Goal: Register for event/course

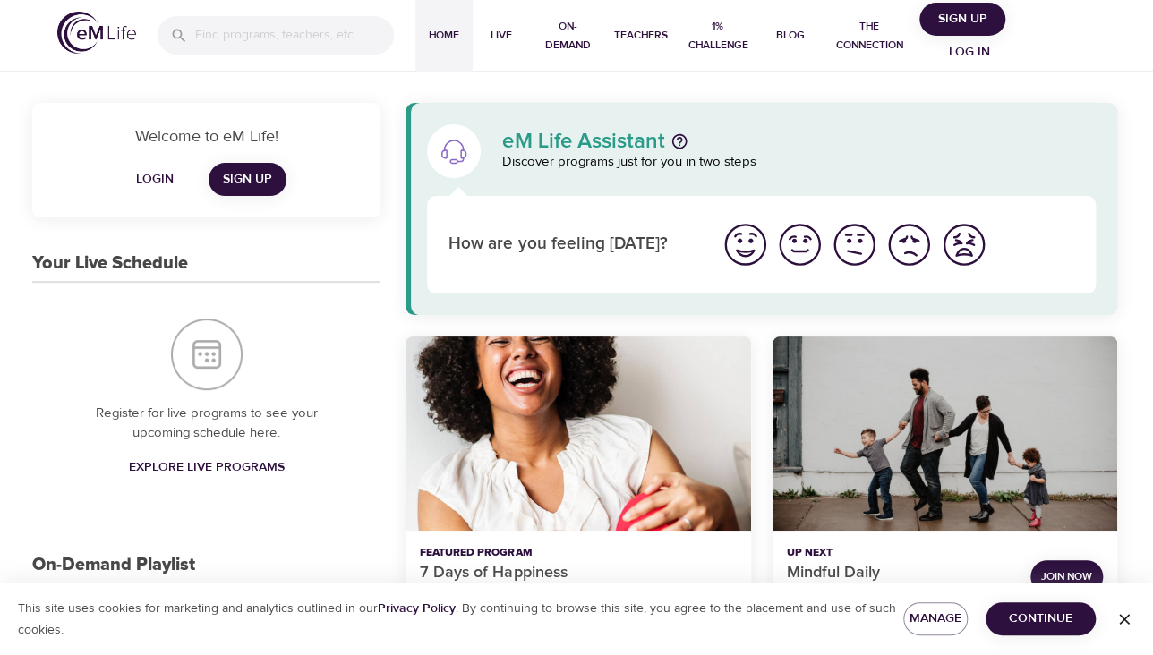
click at [157, 173] on span "Login" at bounding box center [154, 179] width 43 height 22
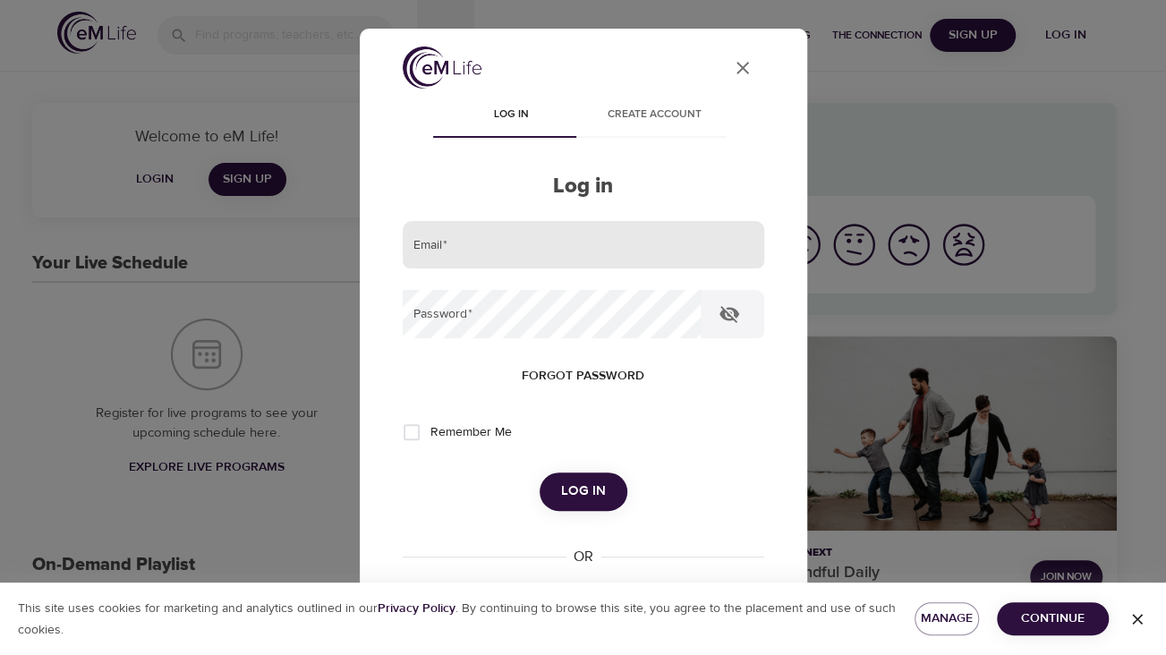
click at [521, 242] on input "email" at bounding box center [584, 245] width 362 height 48
type input "[PERSON_NAME][EMAIL_ADDRESS][DOMAIN_NAME]"
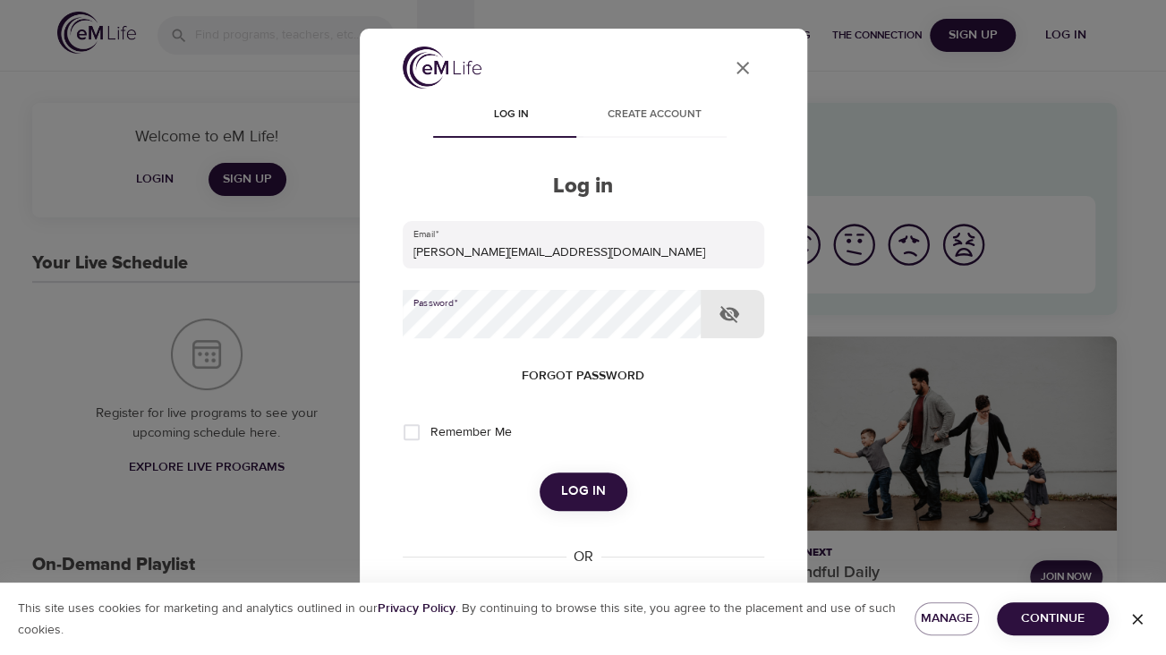
click at [540, 473] on button "Log in" at bounding box center [584, 492] width 88 height 38
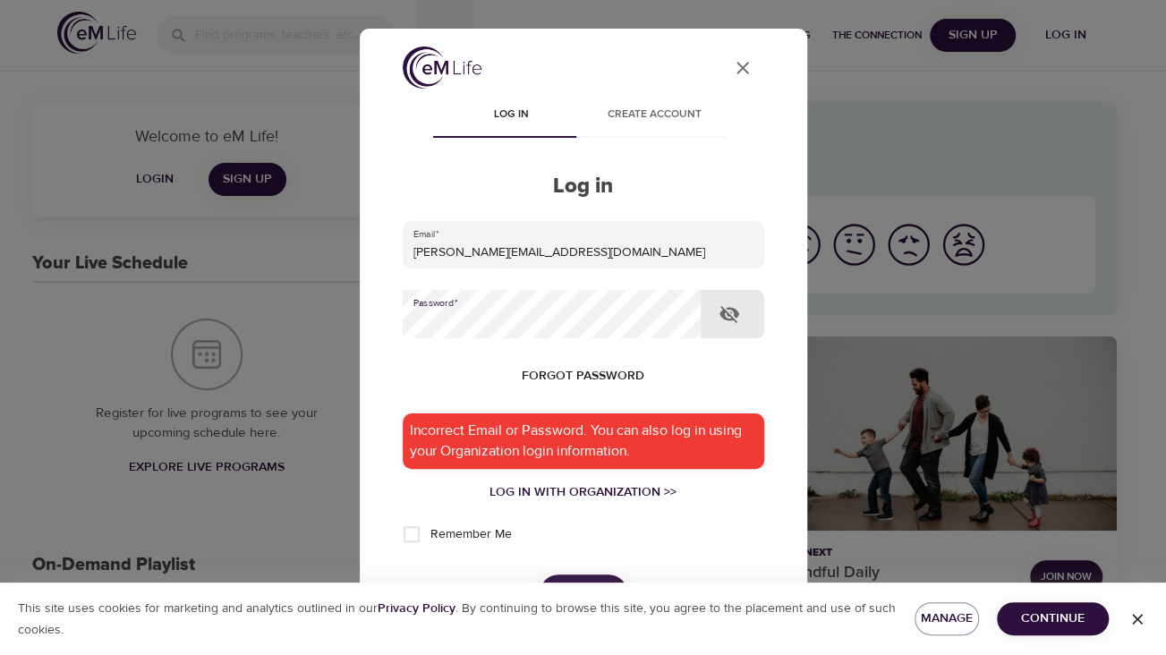
click at [736, 315] on icon "button" at bounding box center [730, 314] width 20 height 17
click at [540, 575] on button "Log in" at bounding box center [584, 594] width 88 height 38
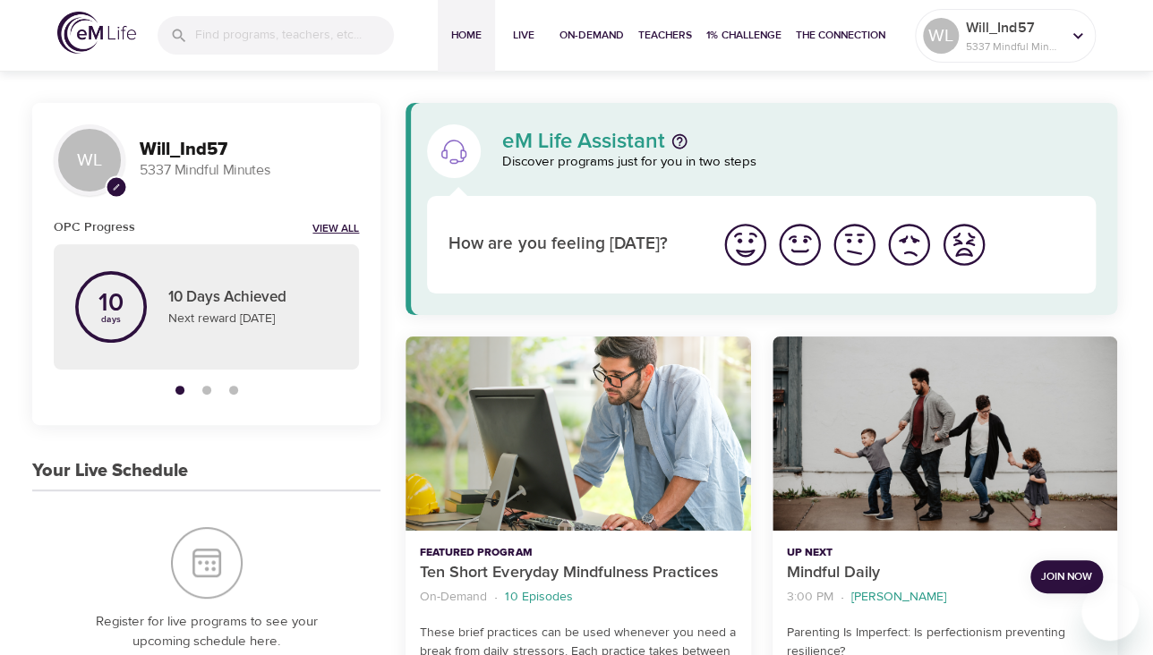
click at [330, 223] on link "View All" at bounding box center [335, 229] width 47 height 15
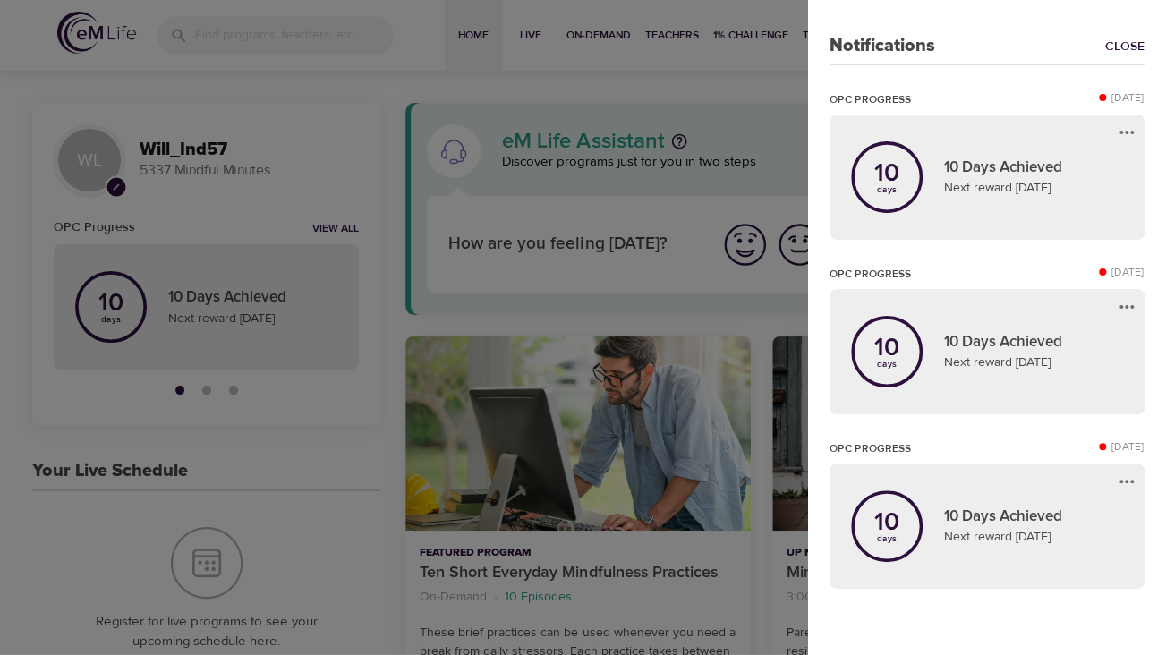
click at [201, 211] on div at bounding box center [583, 327] width 1166 height 655
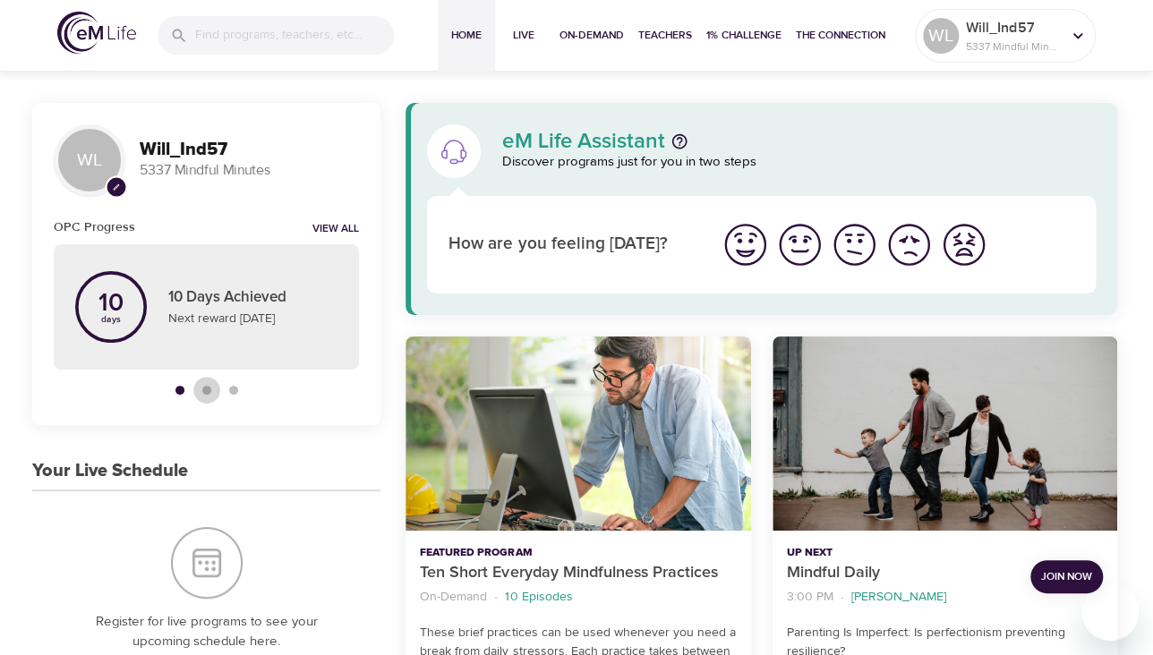
click at [203, 395] on button "button" at bounding box center [206, 390] width 27 height 27
click at [233, 390] on div "button" at bounding box center [233, 390] width 9 height 9
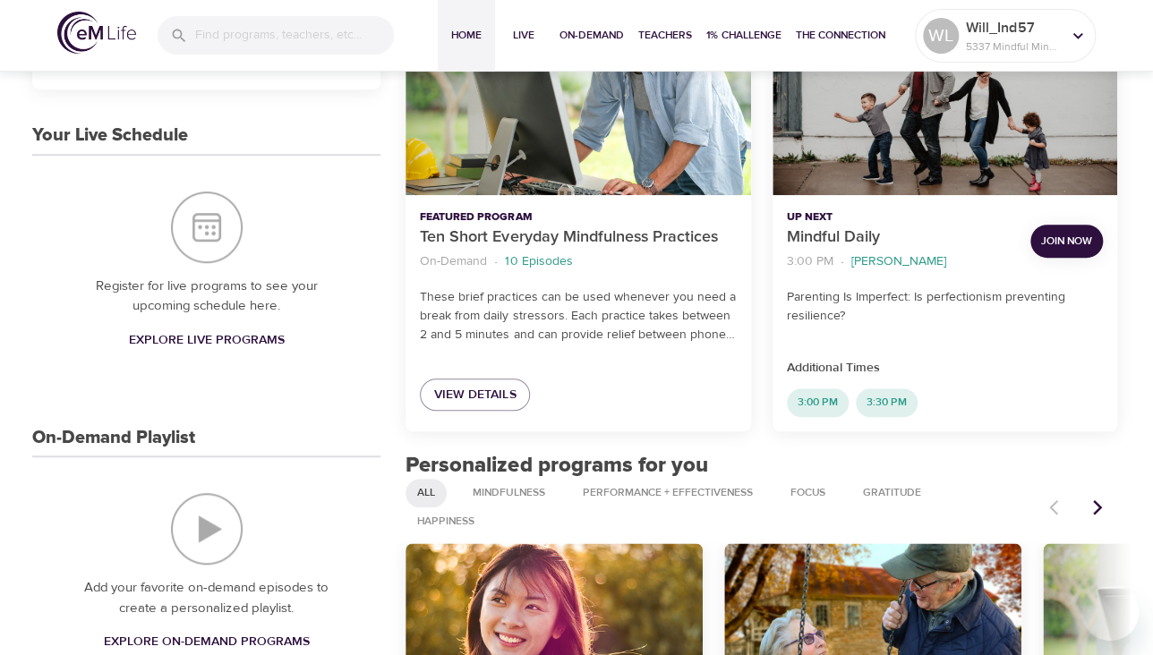
scroll to position [358, 0]
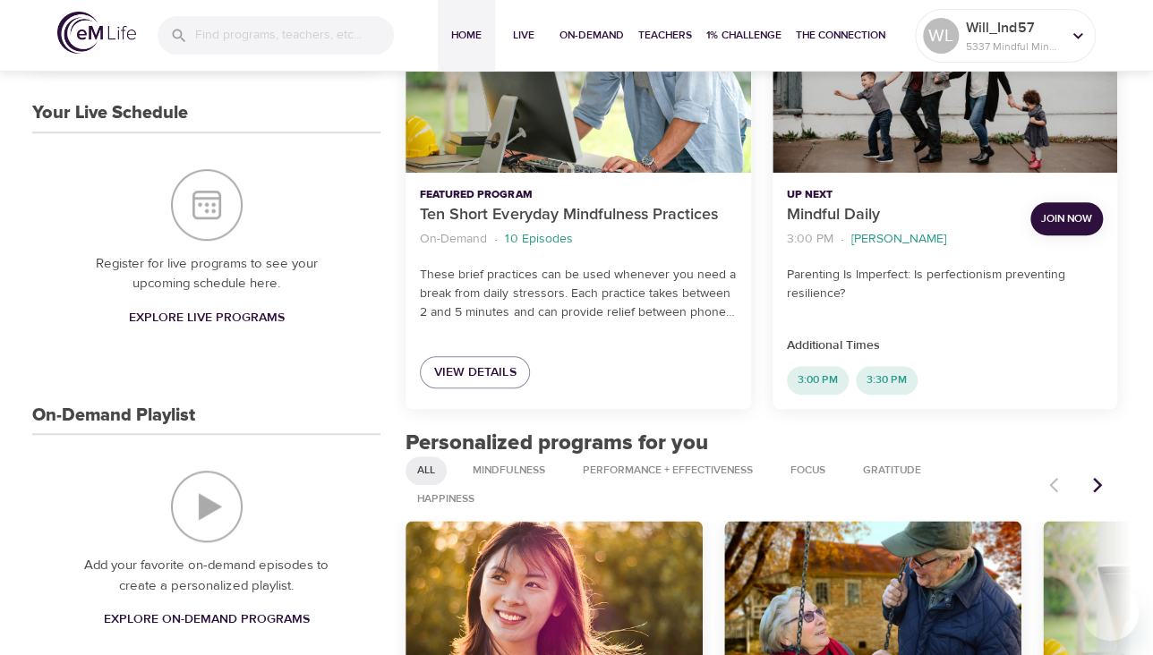
click at [223, 319] on span "Explore Live Programs" at bounding box center [207, 318] width 156 height 22
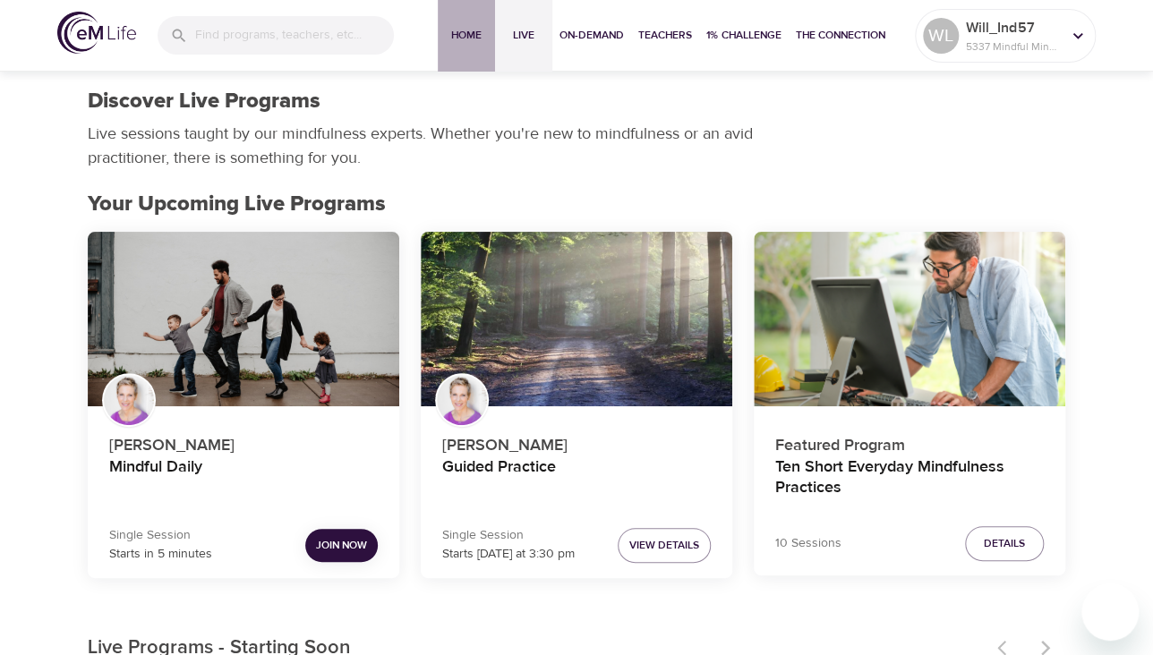
click at [480, 32] on span "Home" at bounding box center [466, 35] width 43 height 19
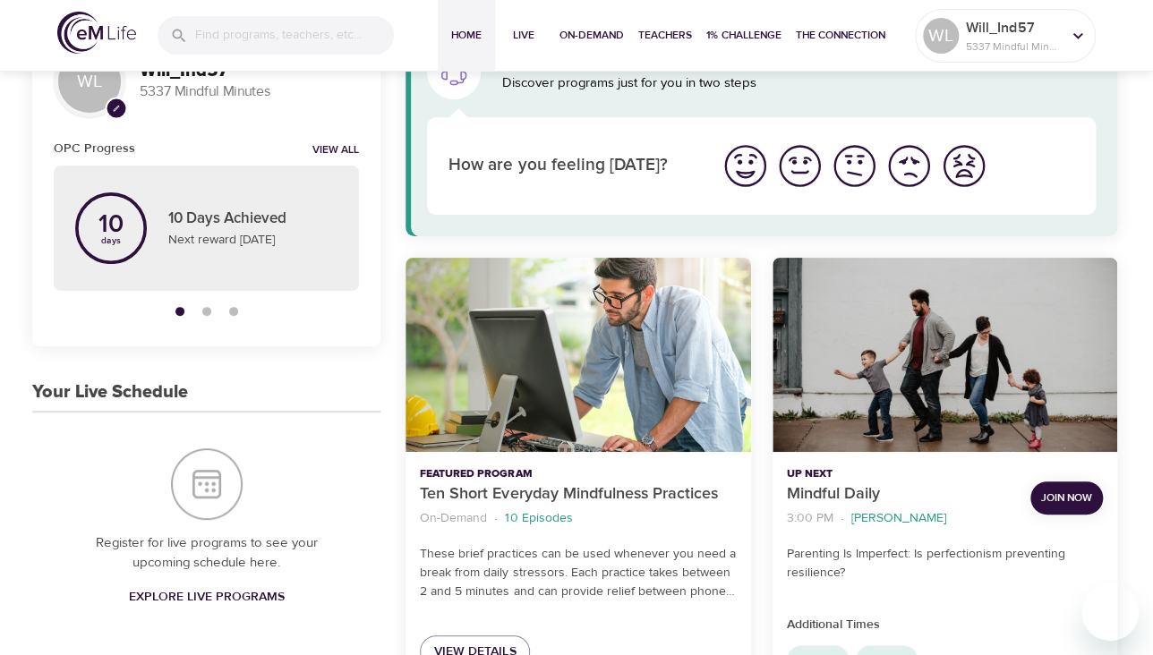
scroll to position [179, 0]
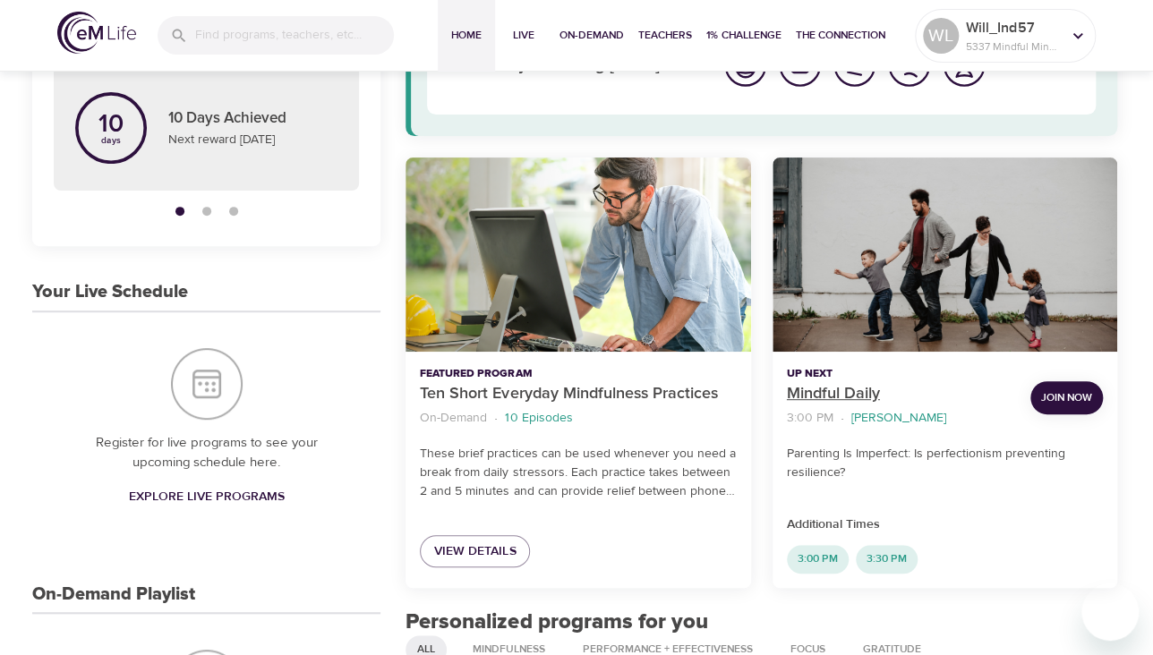
click at [822, 394] on p "Mindful Daily" at bounding box center [901, 394] width 229 height 24
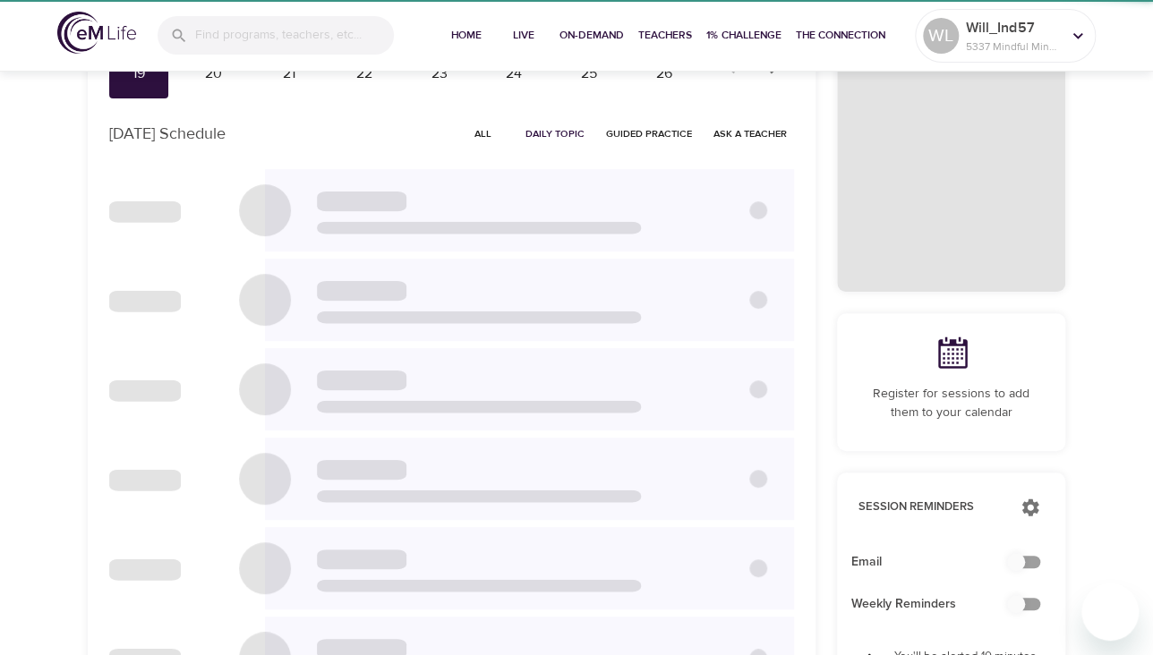
checkbox input "true"
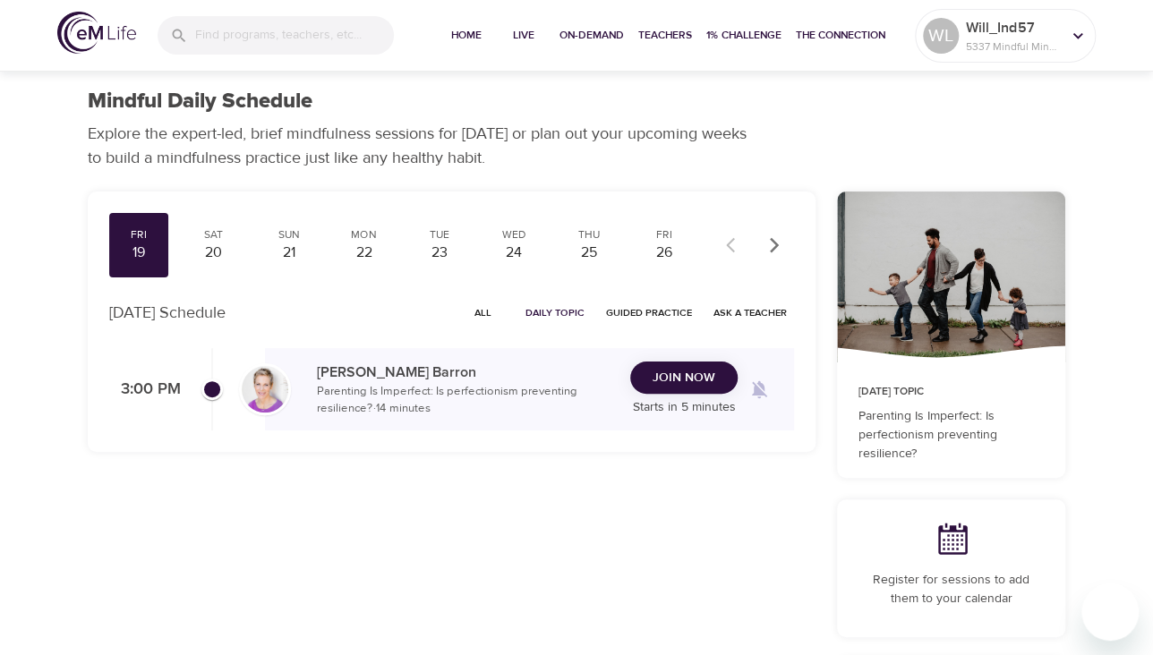
click at [771, 252] on icon "button" at bounding box center [774, 245] width 18 height 18
click at [517, 250] on div "1" at bounding box center [513, 253] width 45 height 21
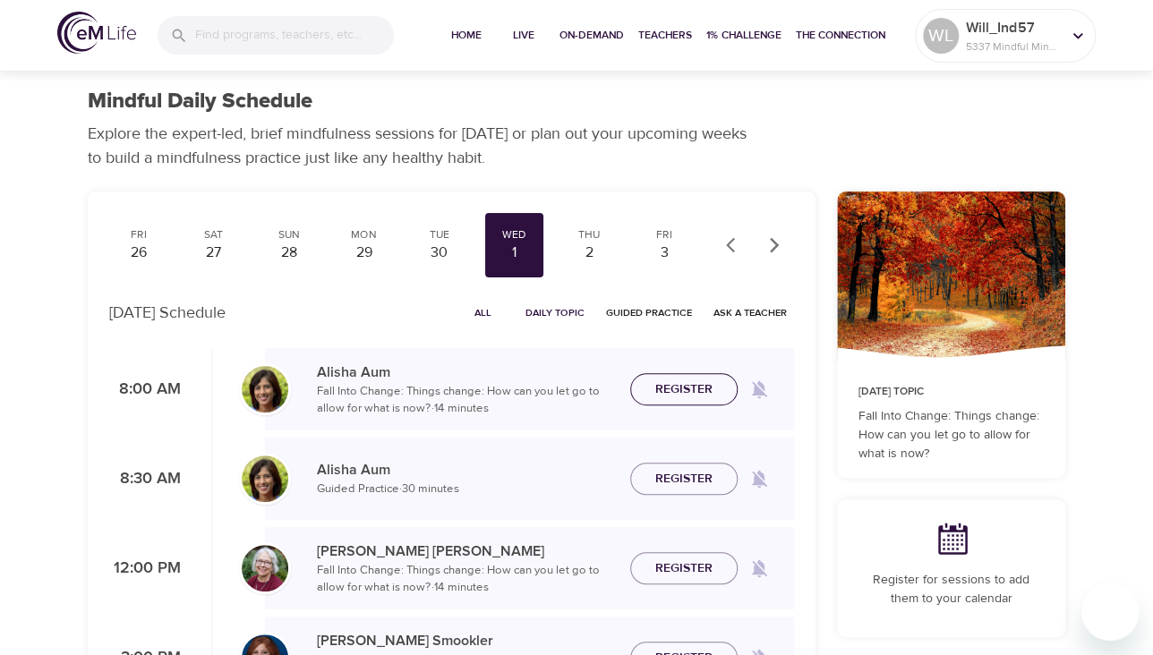
click at [706, 392] on span "Register" at bounding box center [683, 390] width 57 height 22
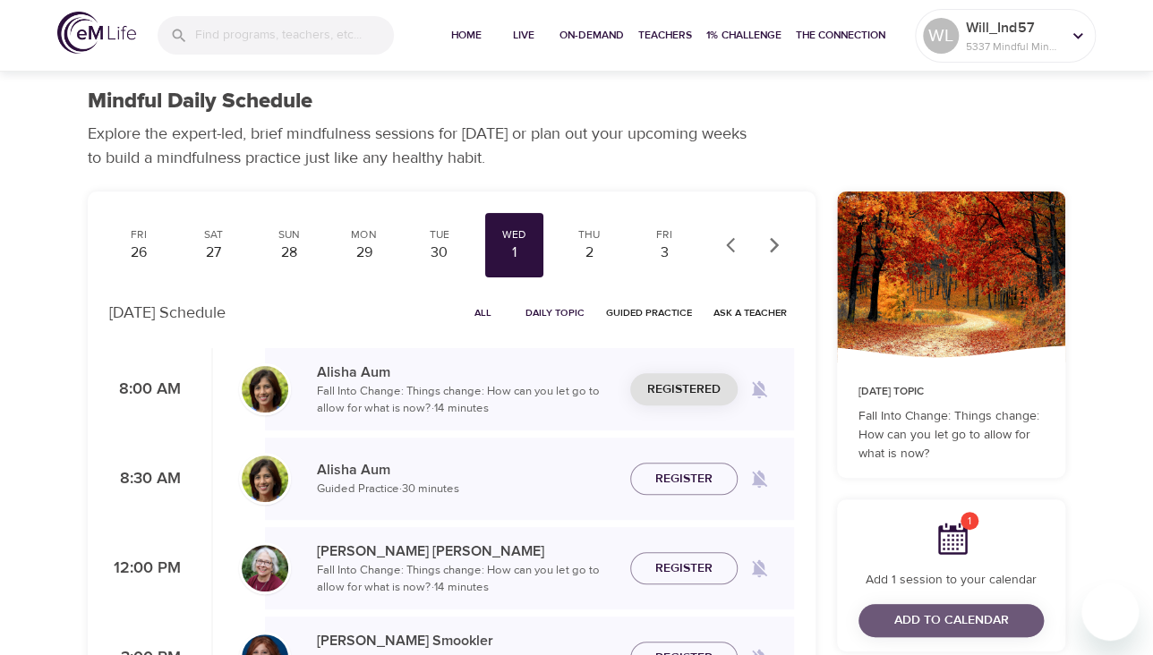
click at [932, 627] on span "Add to Calendar" at bounding box center [951, 621] width 115 height 22
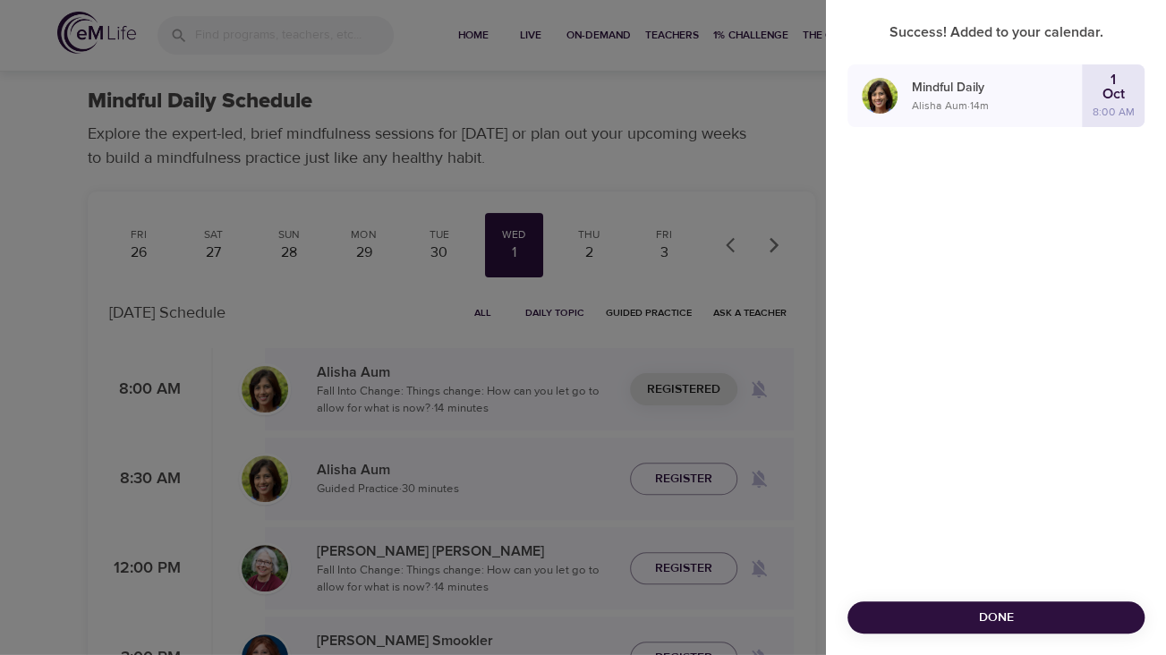
click at [590, 251] on div at bounding box center [583, 327] width 1166 height 655
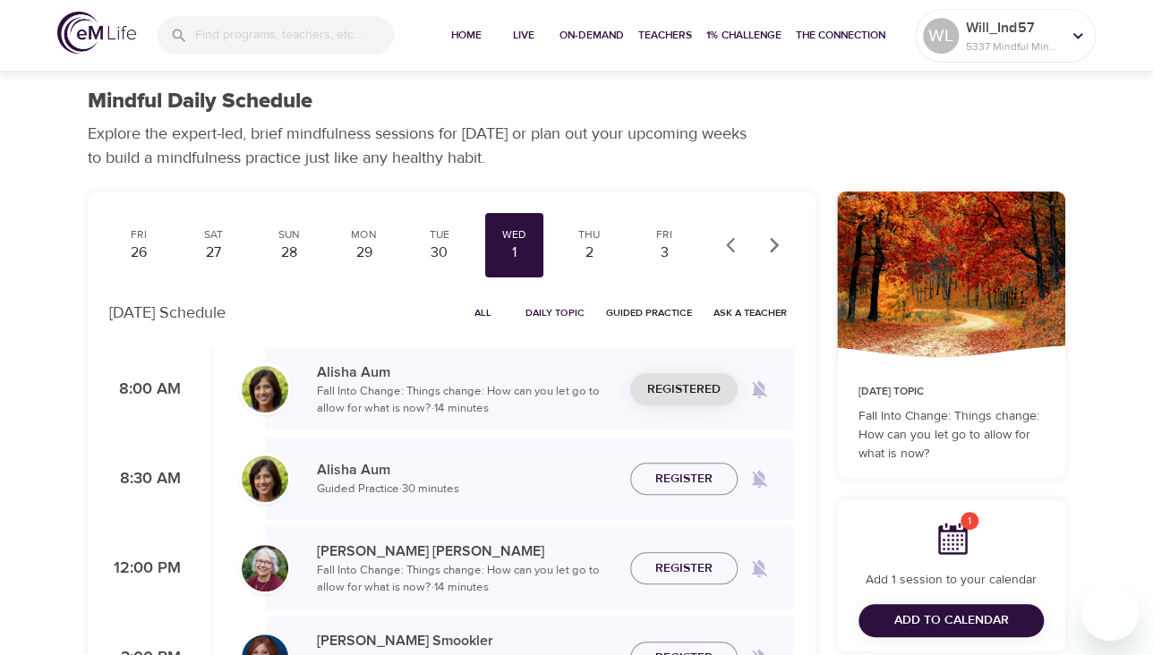
click at [590, 251] on div "2" at bounding box center [589, 253] width 45 height 21
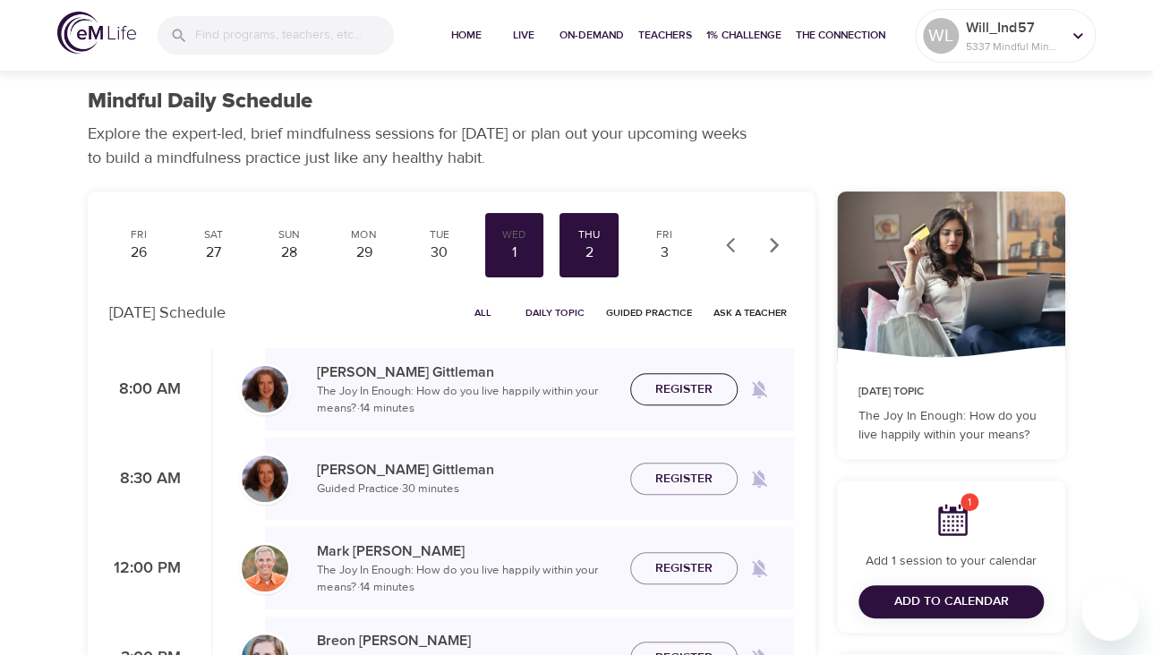
click at [695, 383] on span "Register" at bounding box center [683, 390] width 57 height 22
click at [986, 603] on span "Add to Calendar" at bounding box center [951, 602] width 115 height 22
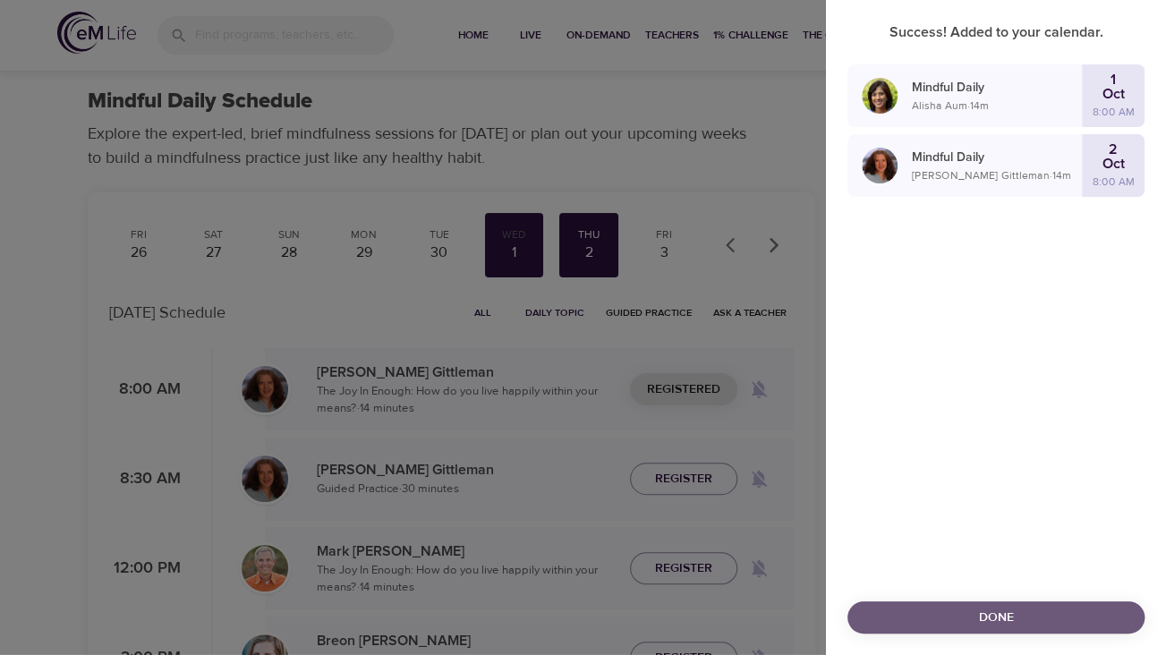
click at [1058, 604] on button "Done" at bounding box center [996, 617] width 297 height 33
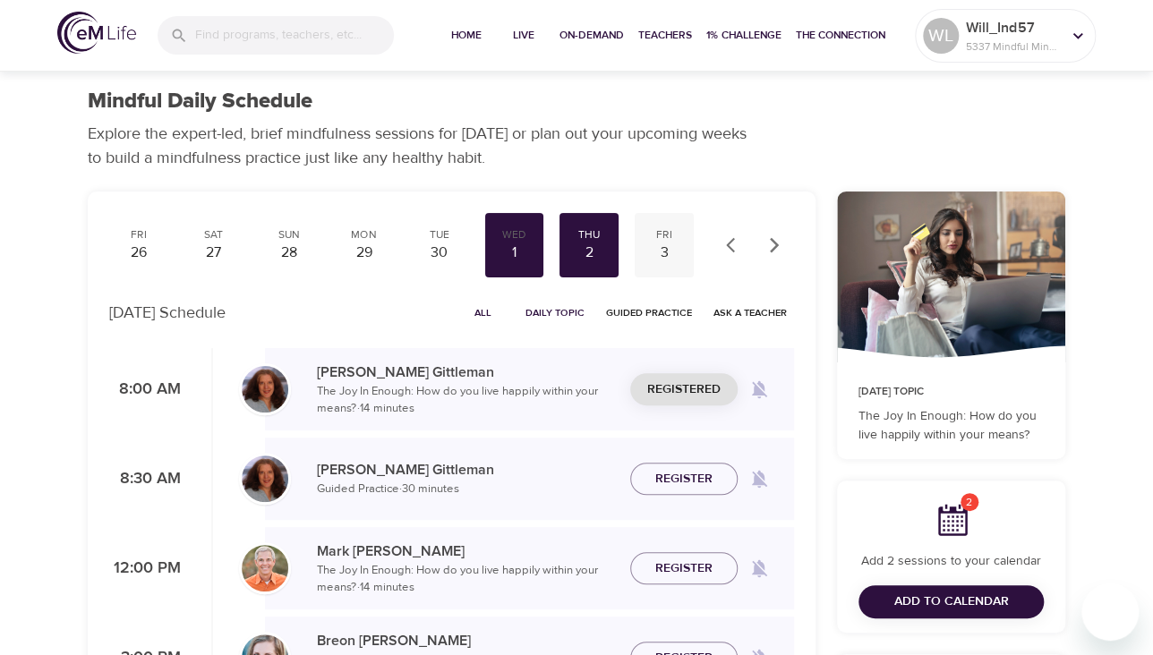
click at [658, 253] on div "3" at bounding box center [664, 253] width 45 height 21
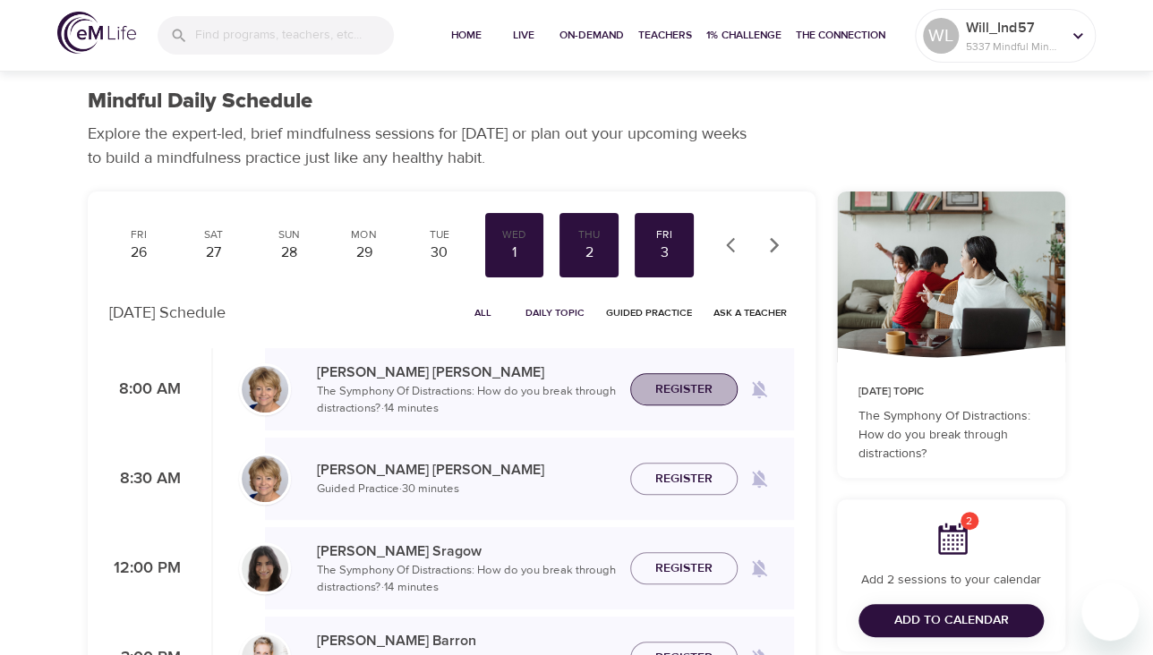
click at [706, 382] on span "Register" at bounding box center [683, 390] width 57 height 22
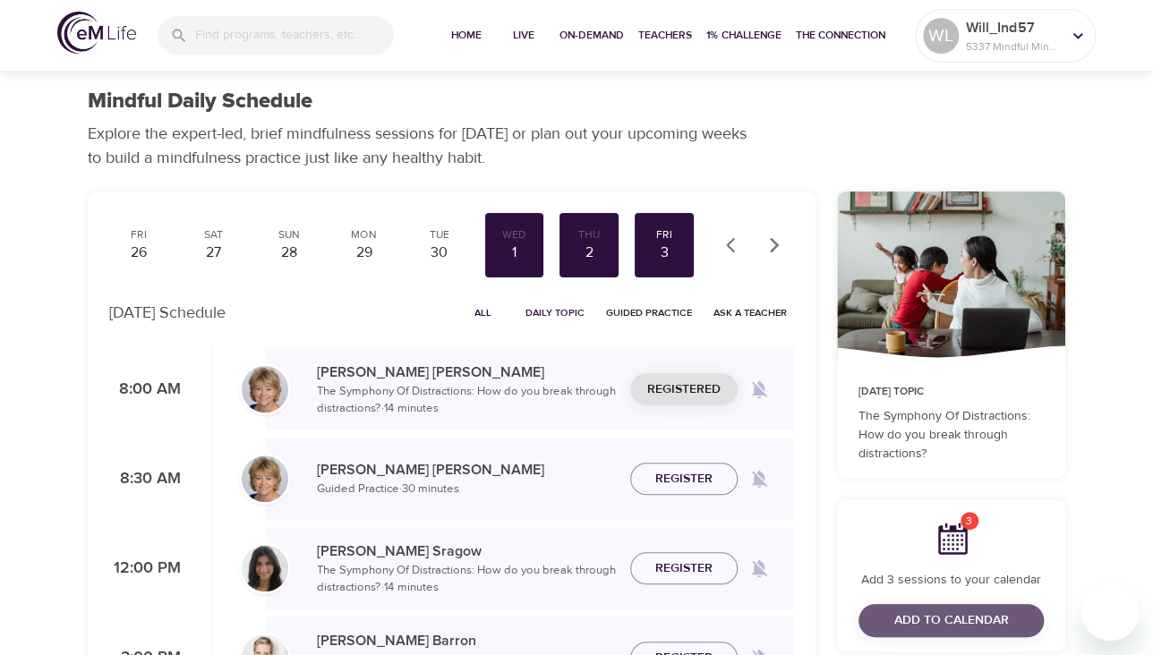
click at [995, 626] on span "Add to Calendar" at bounding box center [951, 621] width 115 height 22
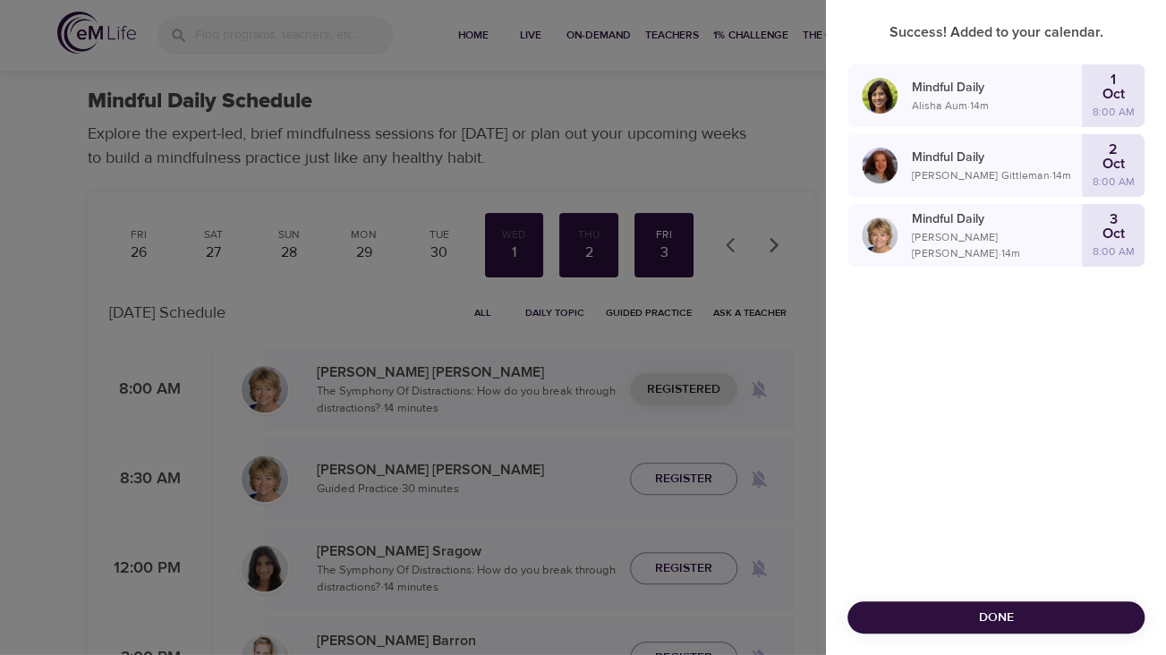
click at [1002, 611] on span "Done" at bounding box center [996, 618] width 269 height 22
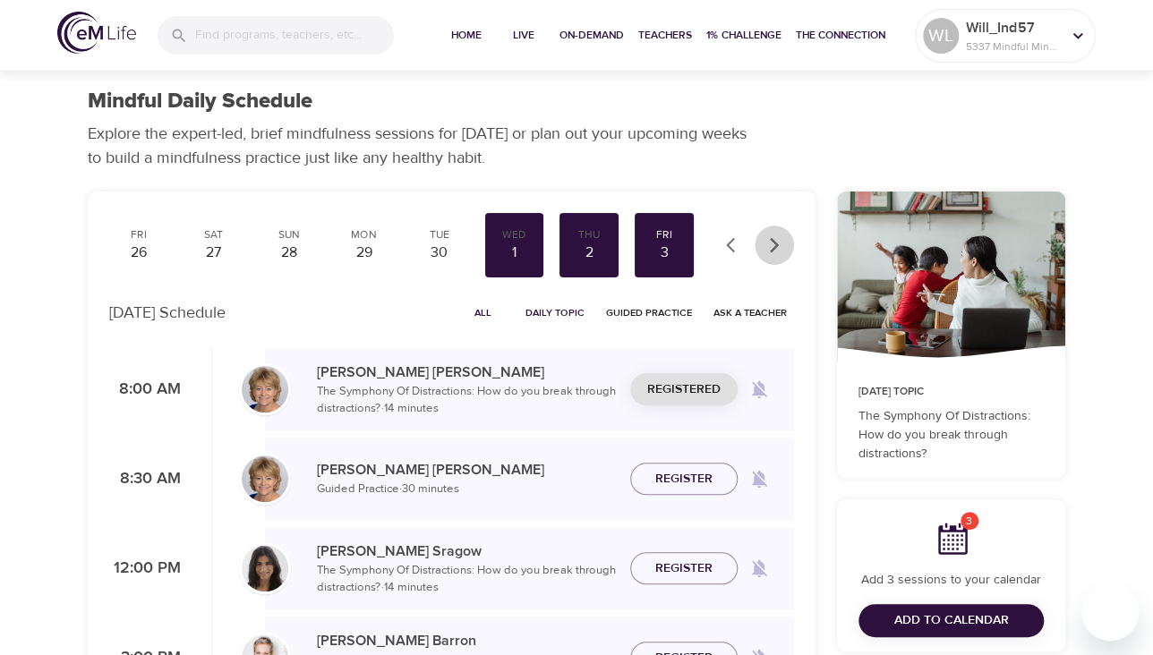
click at [772, 243] on icon "button" at bounding box center [774, 244] width 9 height 15
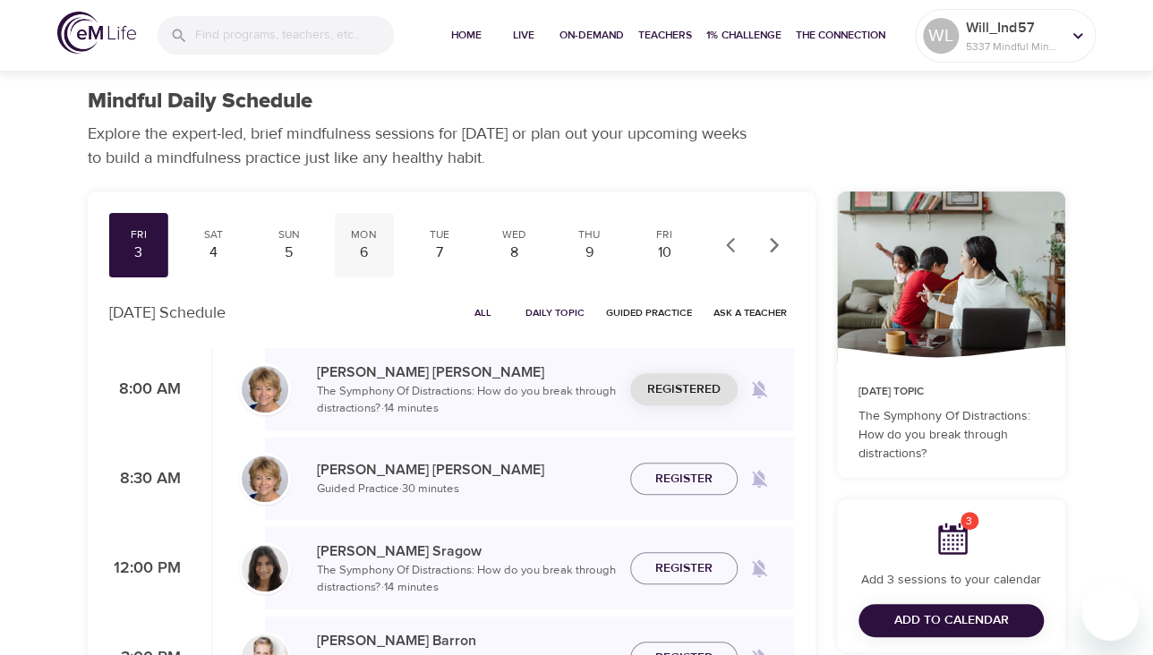
click at [359, 256] on div "6" at bounding box center [364, 253] width 45 height 21
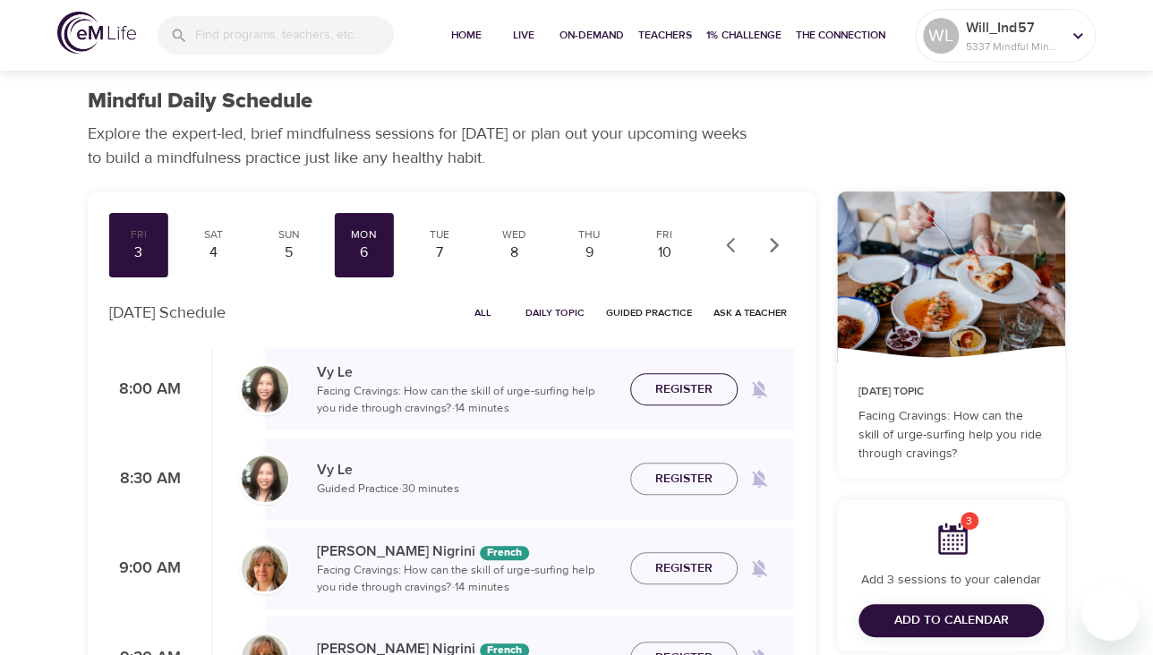
click at [684, 390] on span "Register" at bounding box center [683, 390] width 57 height 22
click at [934, 618] on span "Add to Calendar" at bounding box center [951, 621] width 115 height 22
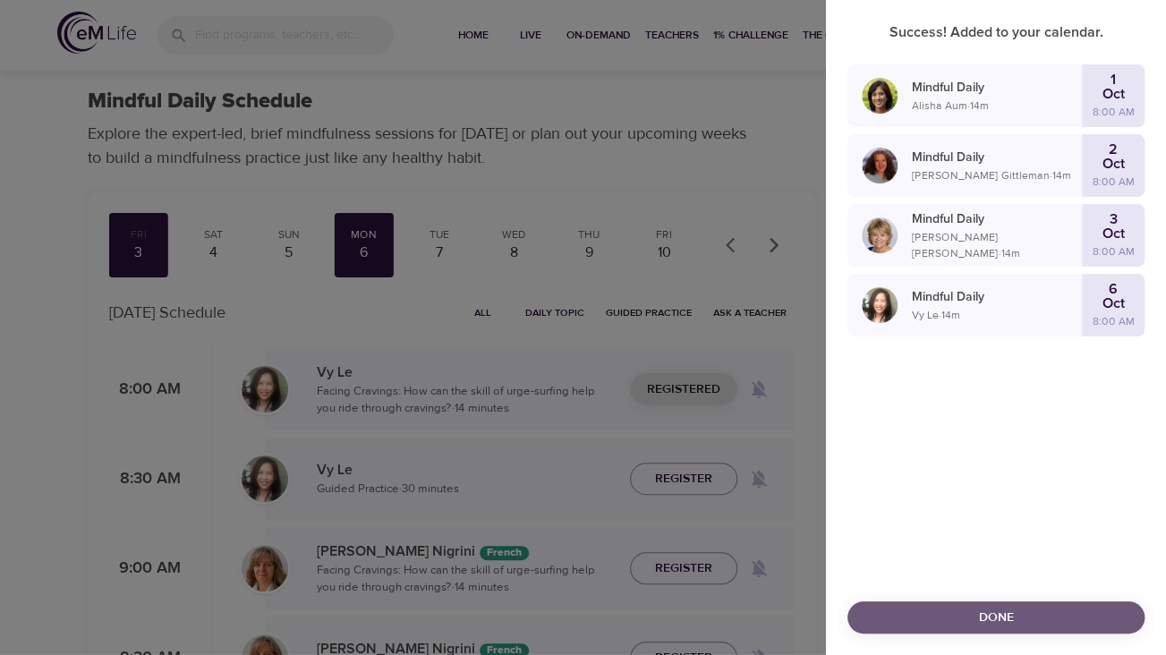
click at [1034, 612] on span "Done" at bounding box center [996, 618] width 269 height 22
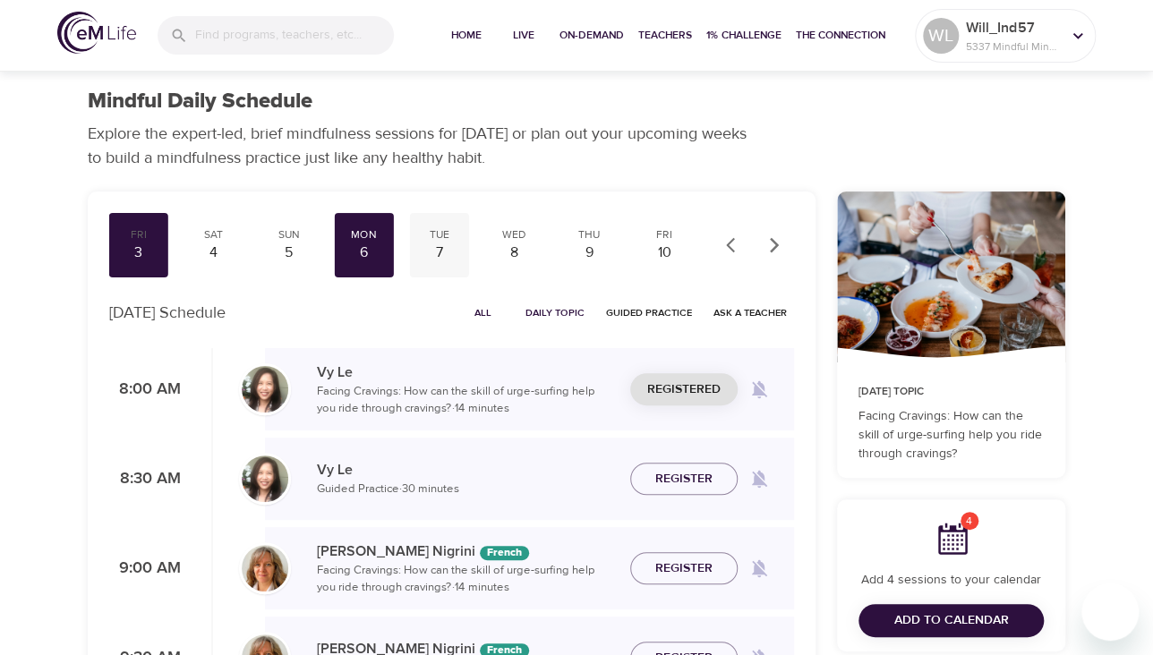
click at [439, 243] on div "7" at bounding box center [439, 253] width 45 height 21
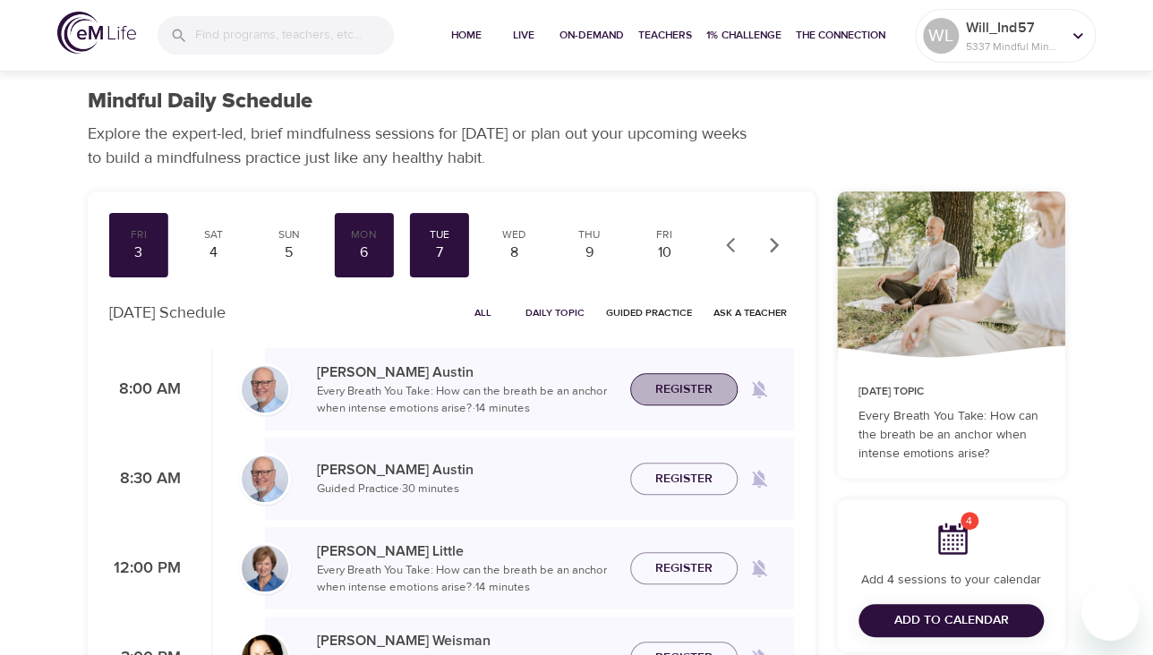
click at [676, 388] on span "Register" at bounding box center [683, 390] width 57 height 22
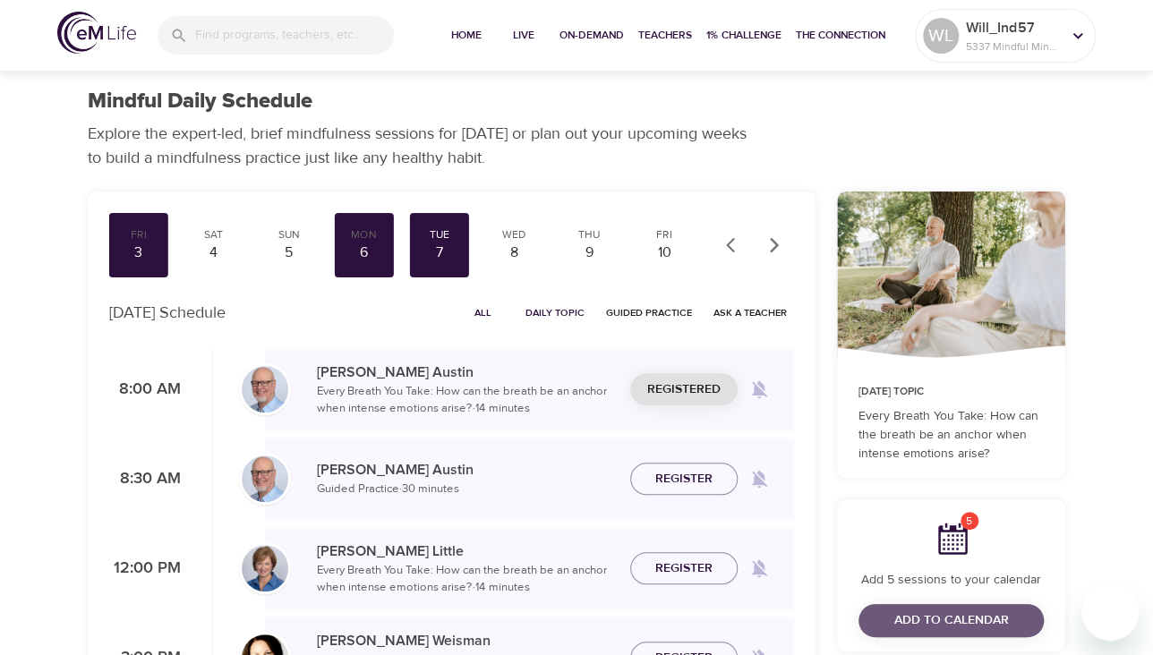
click at [976, 614] on span "Add to Calendar" at bounding box center [951, 621] width 115 height 22
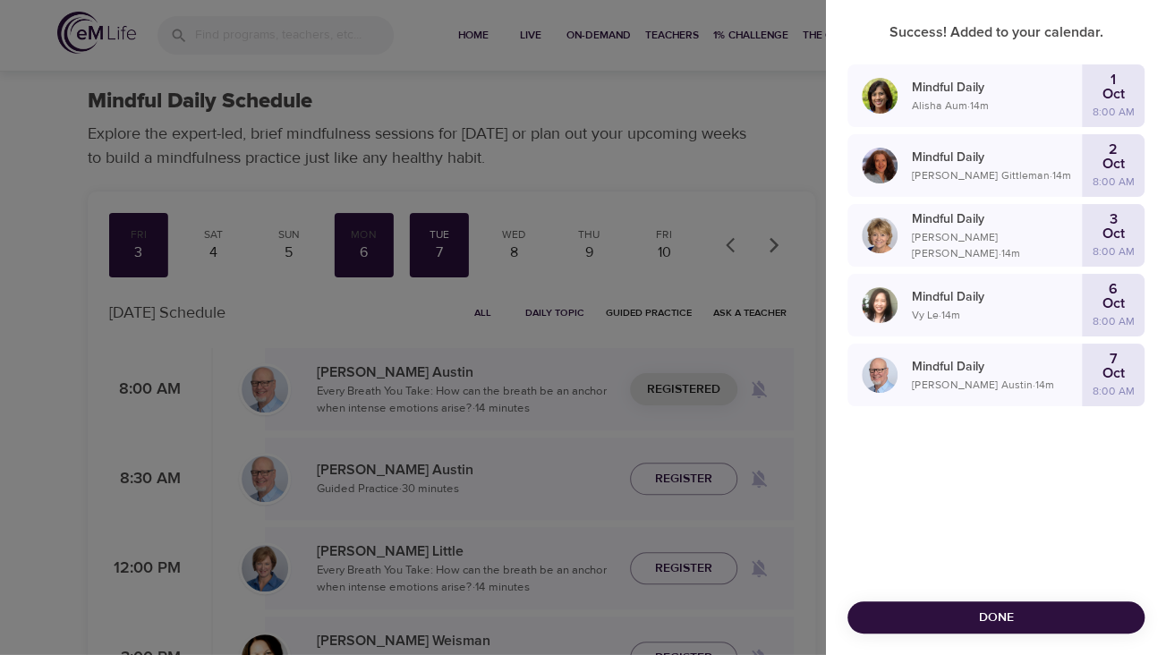
click at [511, 249] on div at bounding box center [583, 327] width 1166 height 655
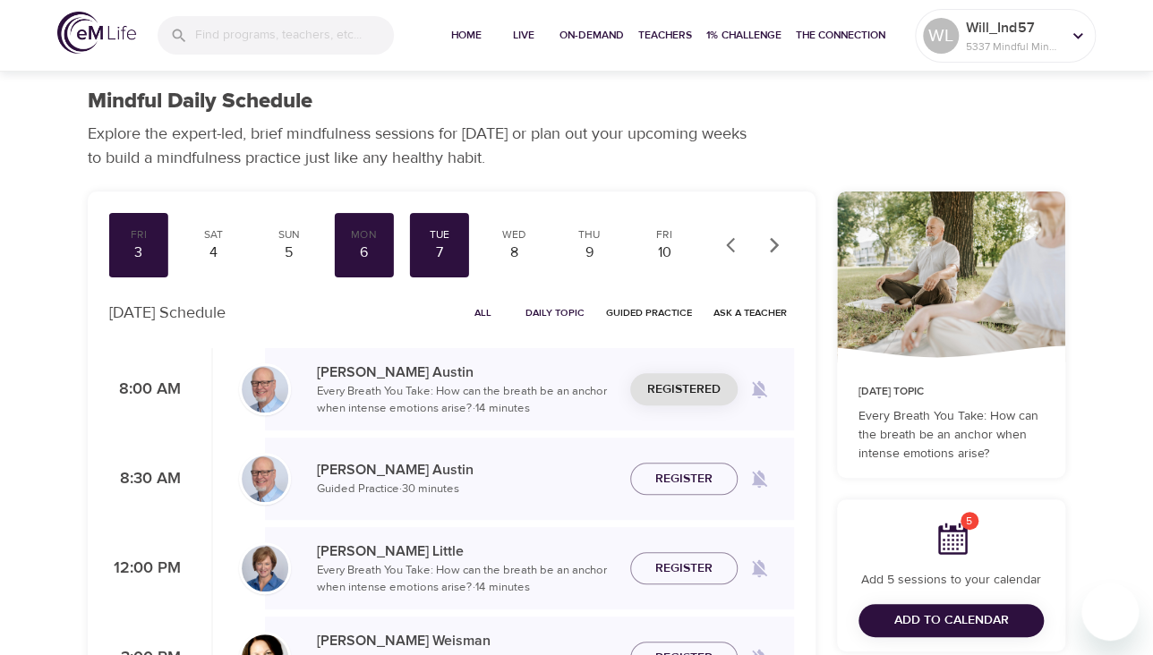
click at [511, 249] on div "8" at bounding box center [513, 253] width 45 height 21
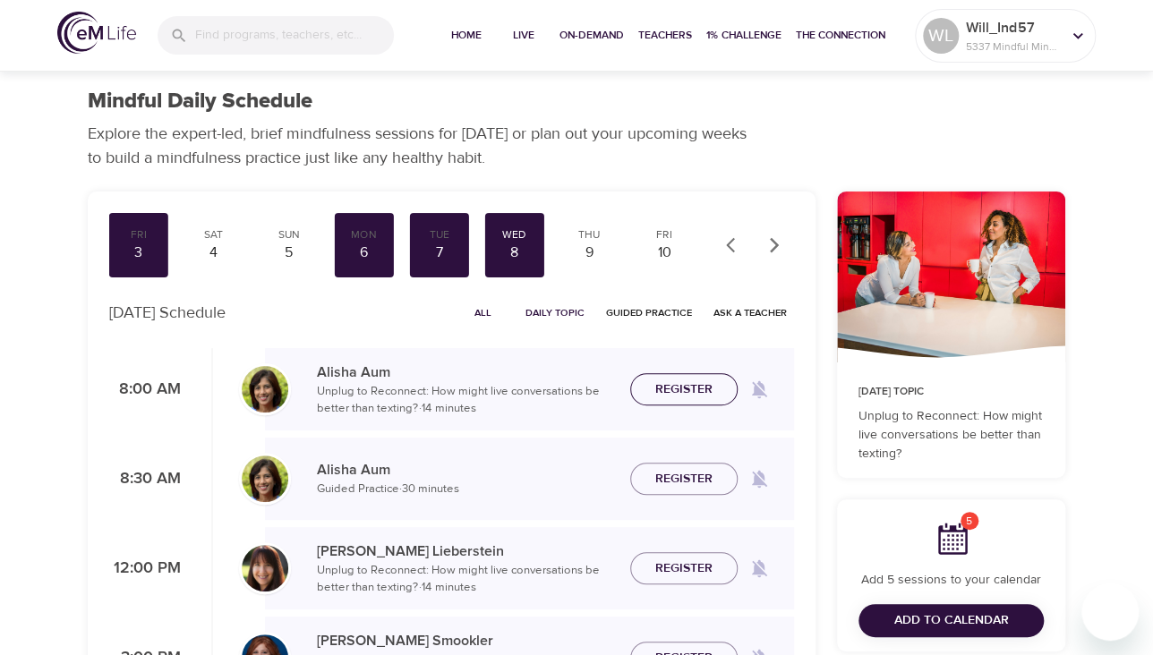
click at [663, 391] on span "Register" at bounding box center [683, 390] width 57 height 22
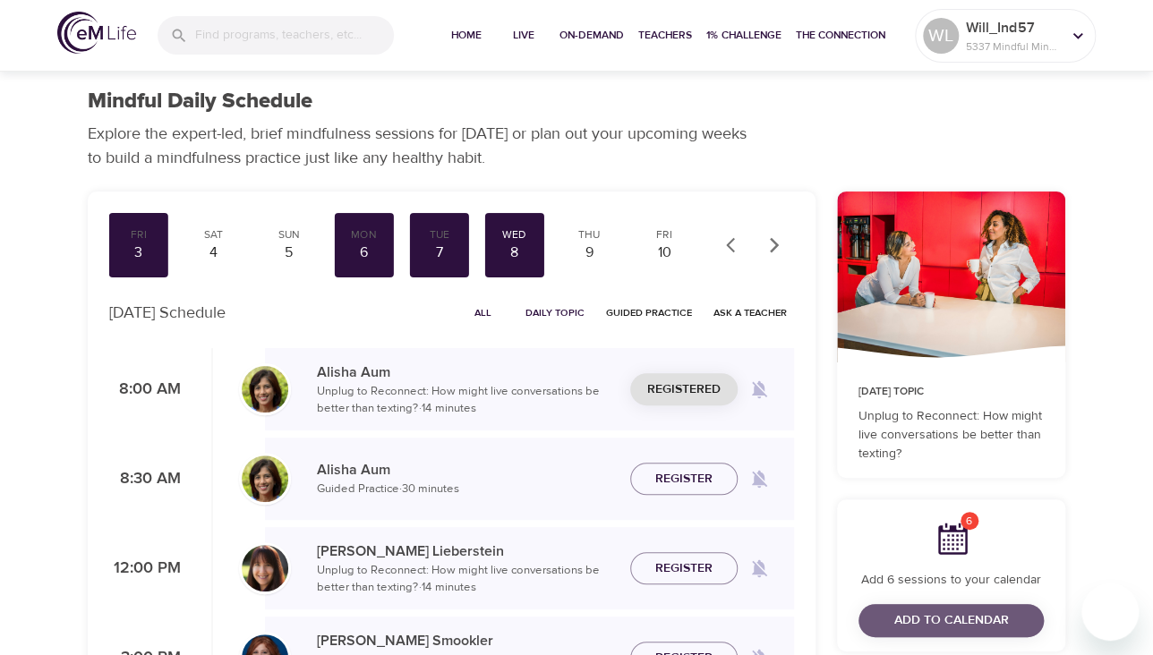
click at [1013, 621] on span "Add to Calendar" at bounding box center [951, 621] width 157 height 22
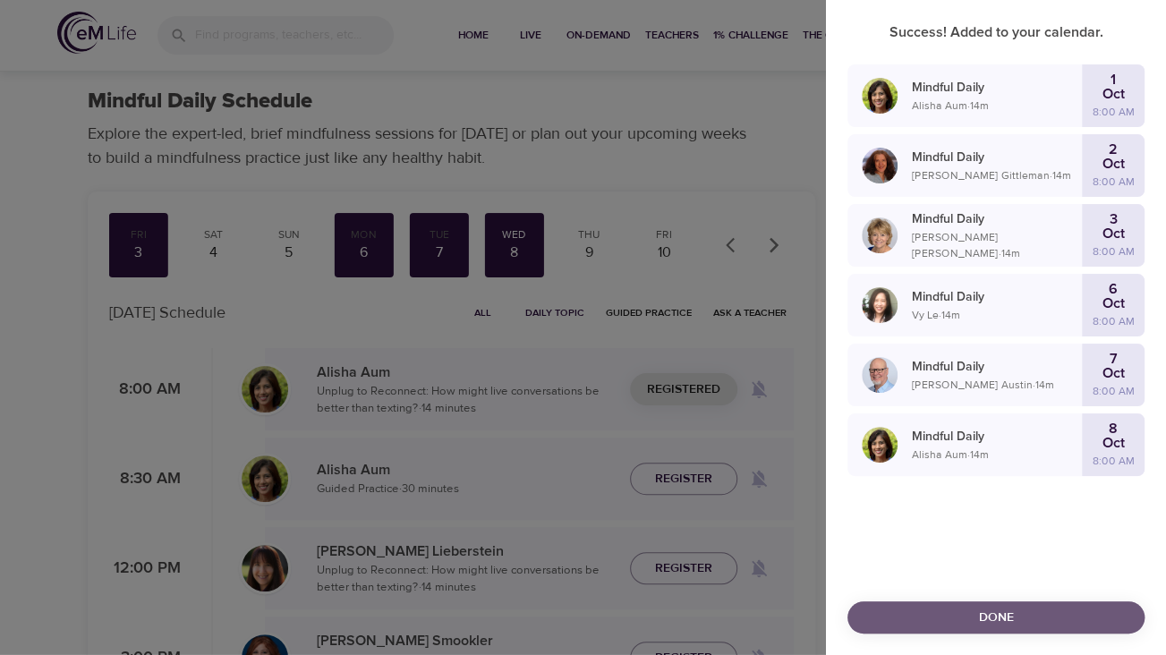
click at [992, 615] on span "Done" at bounding box center [996, 618] width 269 height 22
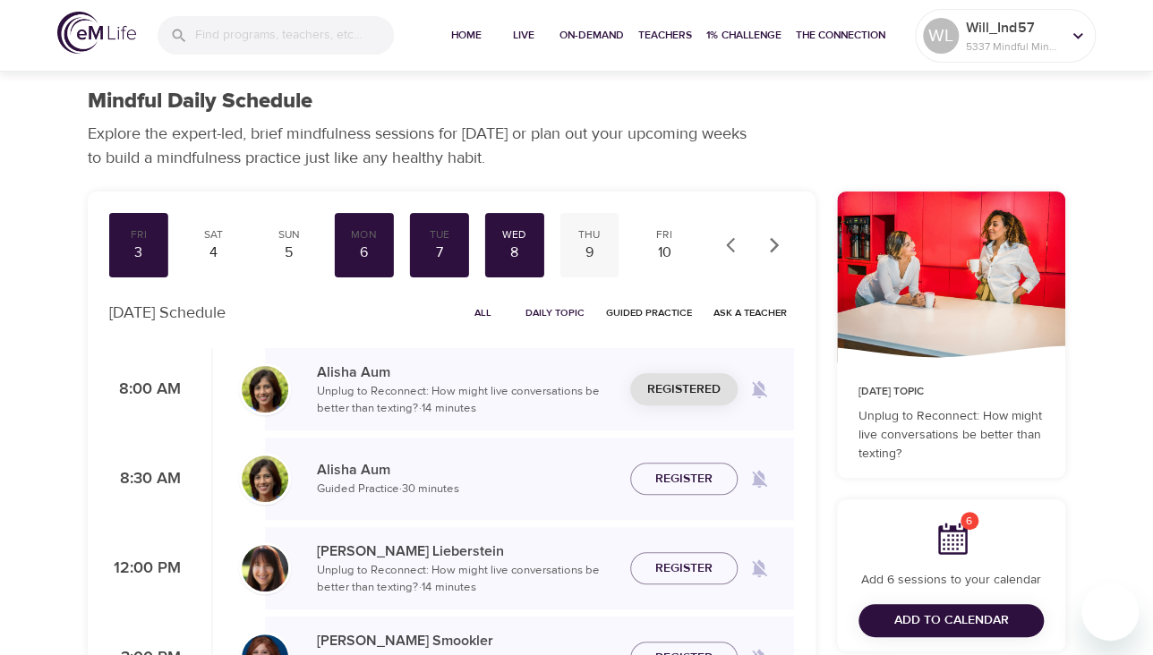
click at [584, 244] on div "9" at bounding box center [589, 253] width 45 height 21
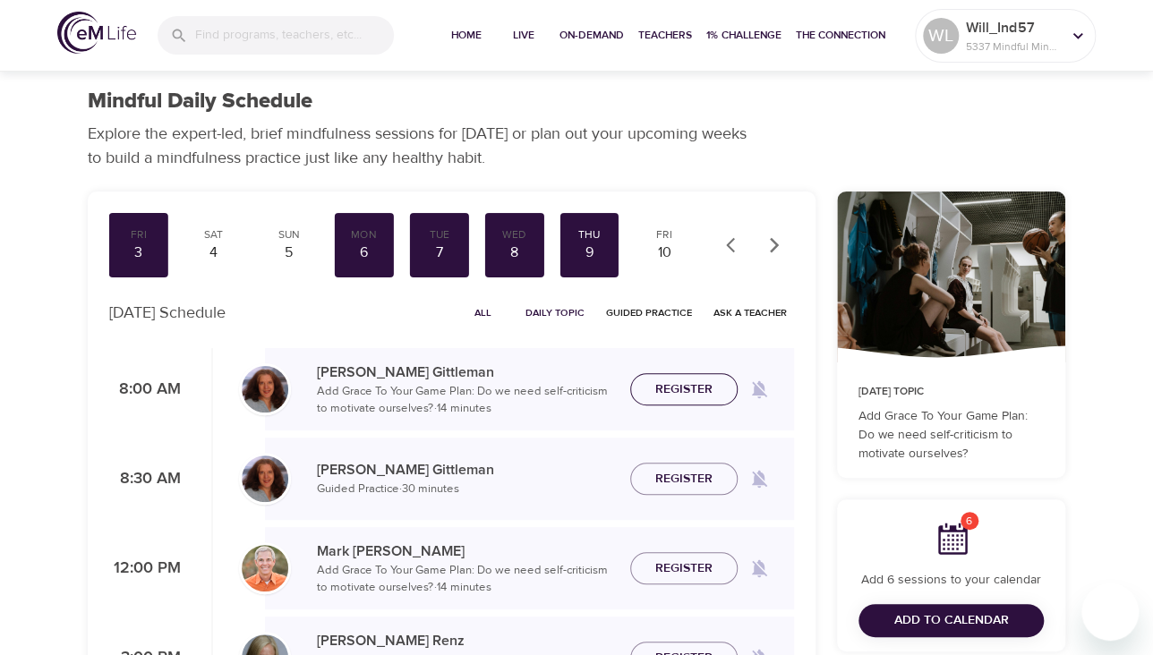
click at [688, 386] on span "Register" at bounding box center [683, 390] width 57 height 22
click at [675, 390] on span "Unregister" at bounding box center [683, 390] width 75 height 22
click at [982, 619] on span "Add to Calendar" at bounding box center [951, 621] width 115 height 22
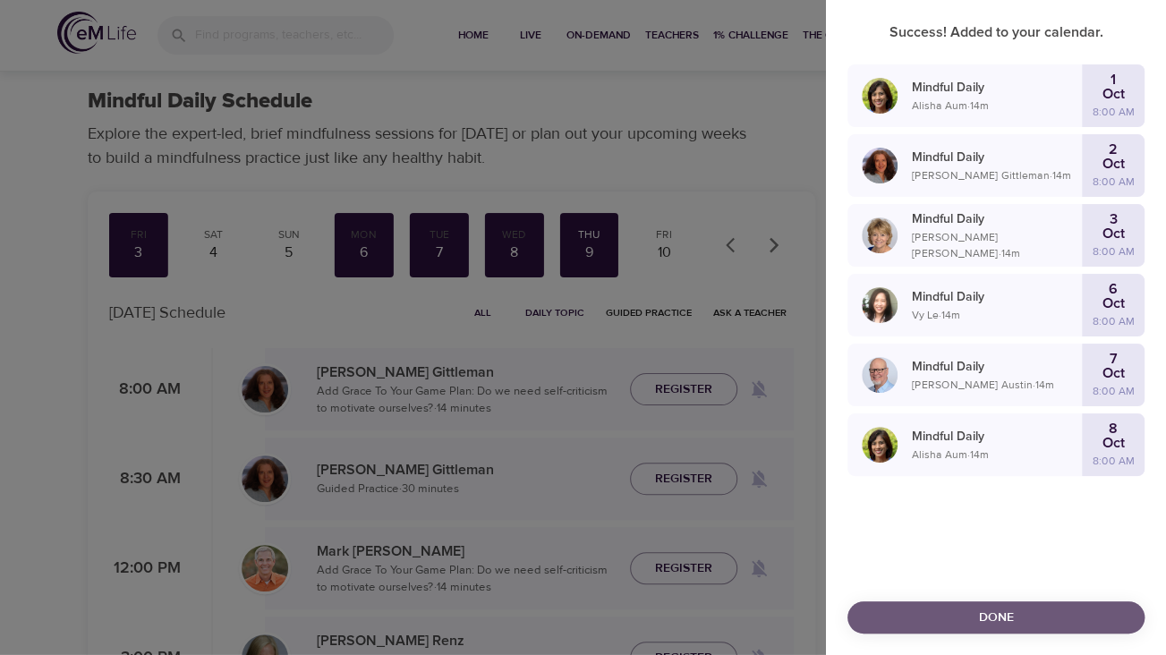
click at [1018, 610] on span "Done" at bounding box center [996, 618] width 269 height 22
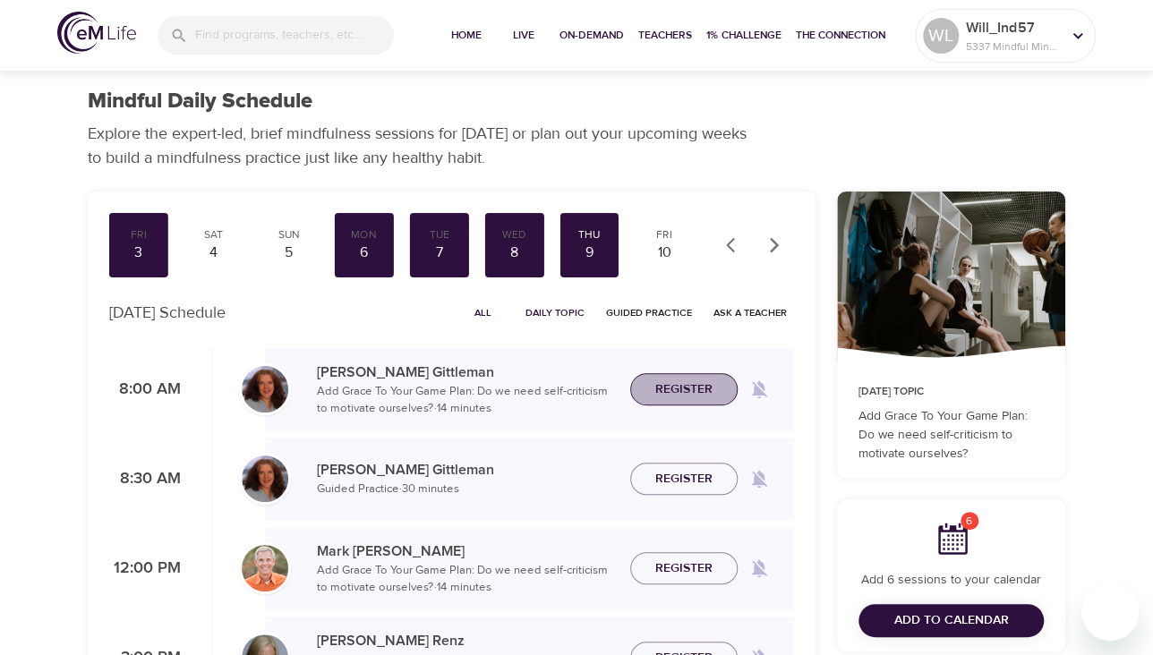
click at [674, 393] on span "Register" at bounding box center [683, 390] width 57 height 22
click at [664, 253] on div "10" at bounding box center [664, 253] width 45 height 21
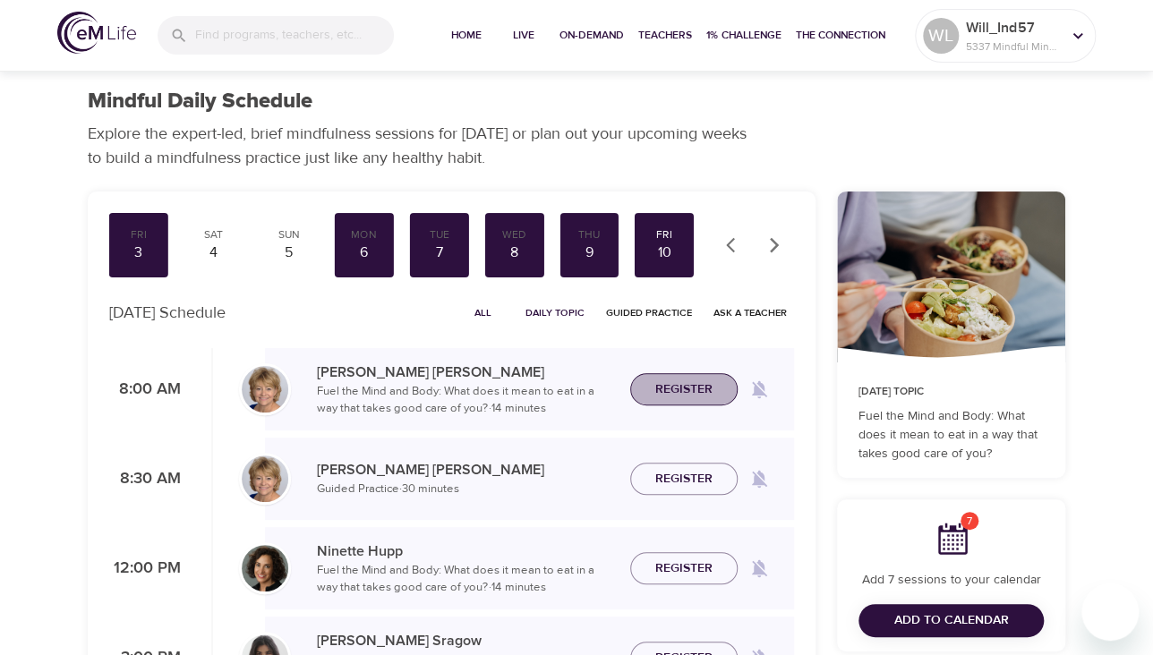
click at [689, 388] on span "Register" at bounding box center [683, 390] width 57 height 22
click at [977, 623] on span "Add to Calendar" at bounding box center [951, 621] width 115 height 22
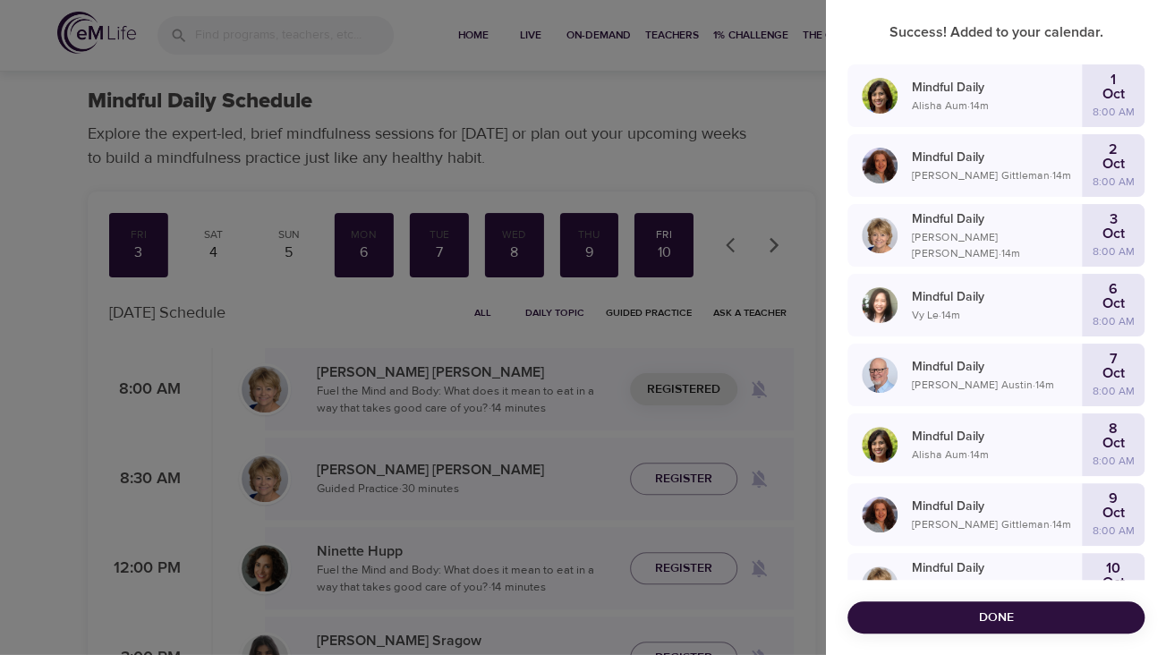
click at [1011, 615] on span "Done" at bounding box center [996, 618] width 269 height 22
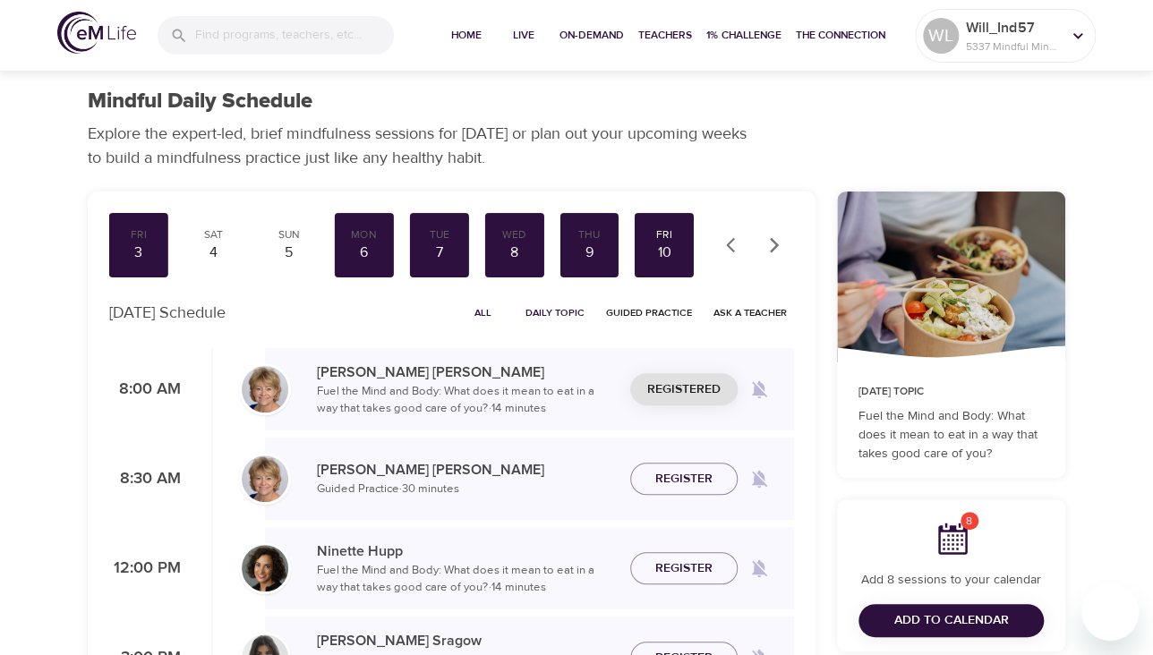
click at [775, 239] on icon "button" at bounding box center [774, 245] width 18 height 18
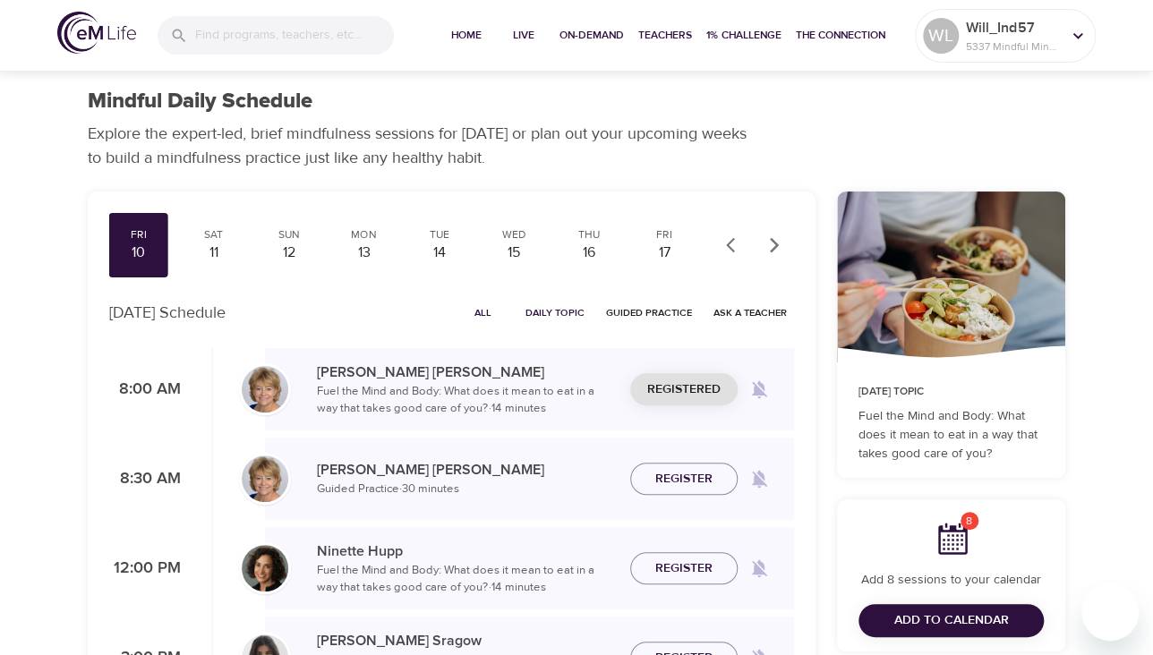
click at [775, 239] on icon "button" at bounding box center [774, 245] width 18 height 18
click at [285, 253] on div "13" at bounding box center [289, 253] width 45 height 21
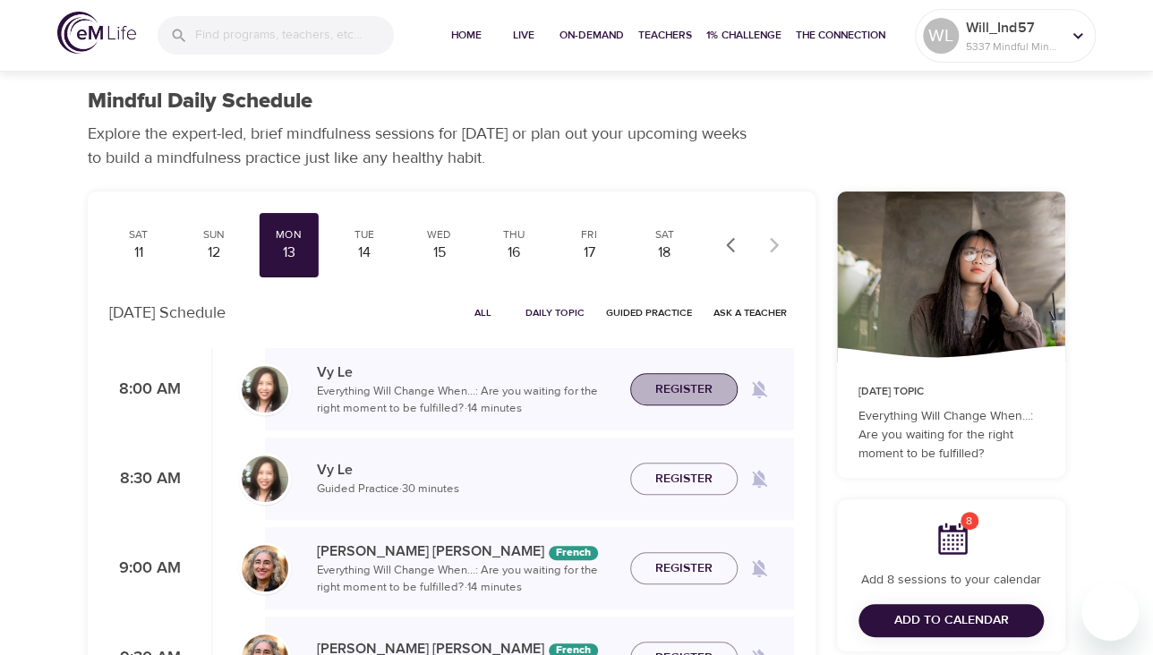
click at [687, 388] on span "Register" at bounding box center [683, 390] width 57 height 22
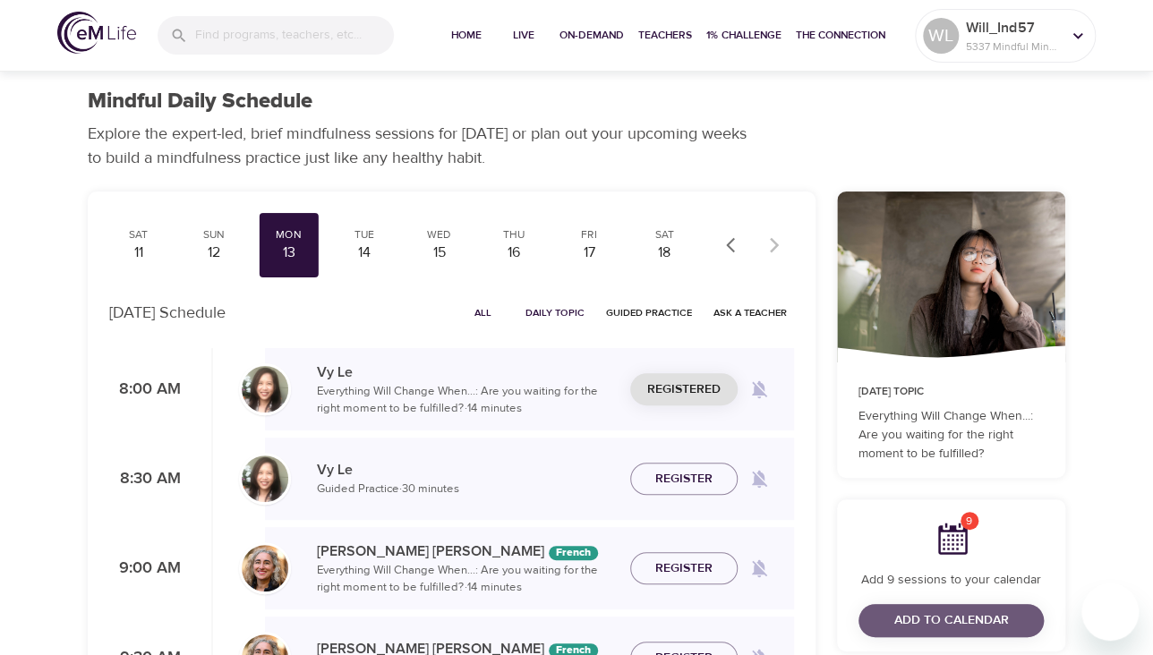
click at [946, 628] on span "Add to Calendar" at bounding box center [951, 621] width 115 height 22
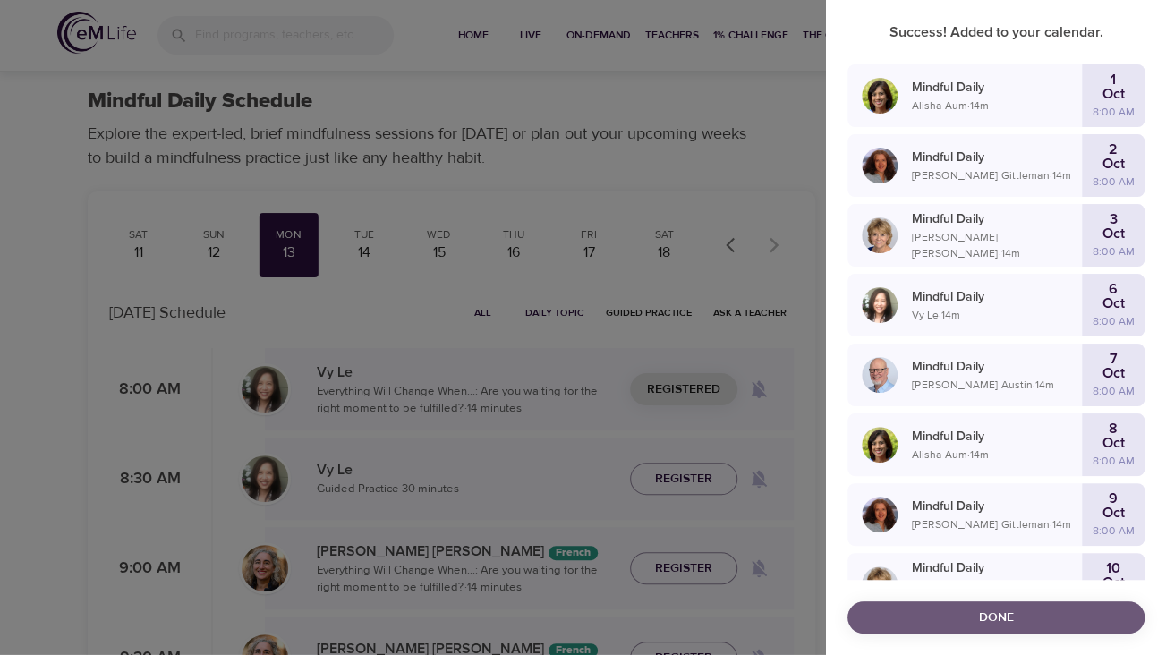
click at [992, 605] on button "Done" at bounding box center [996, 617] width 297 height 33
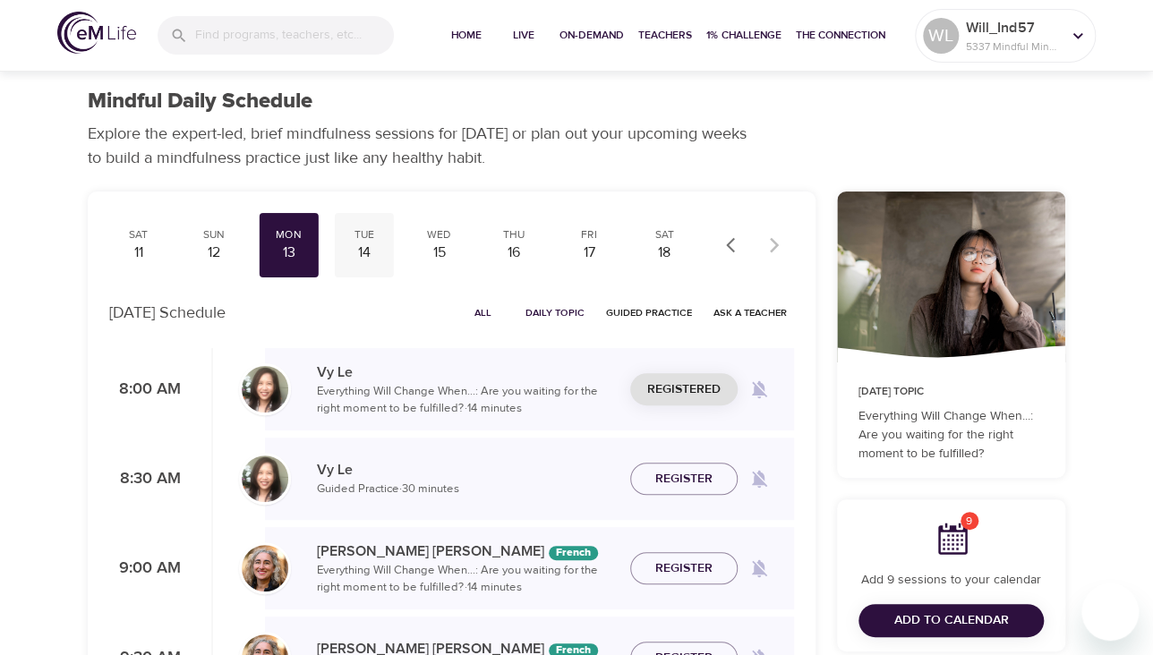
click at [364, 241] on div "Tue" at bounding box center [364, 234] width 45 height 15
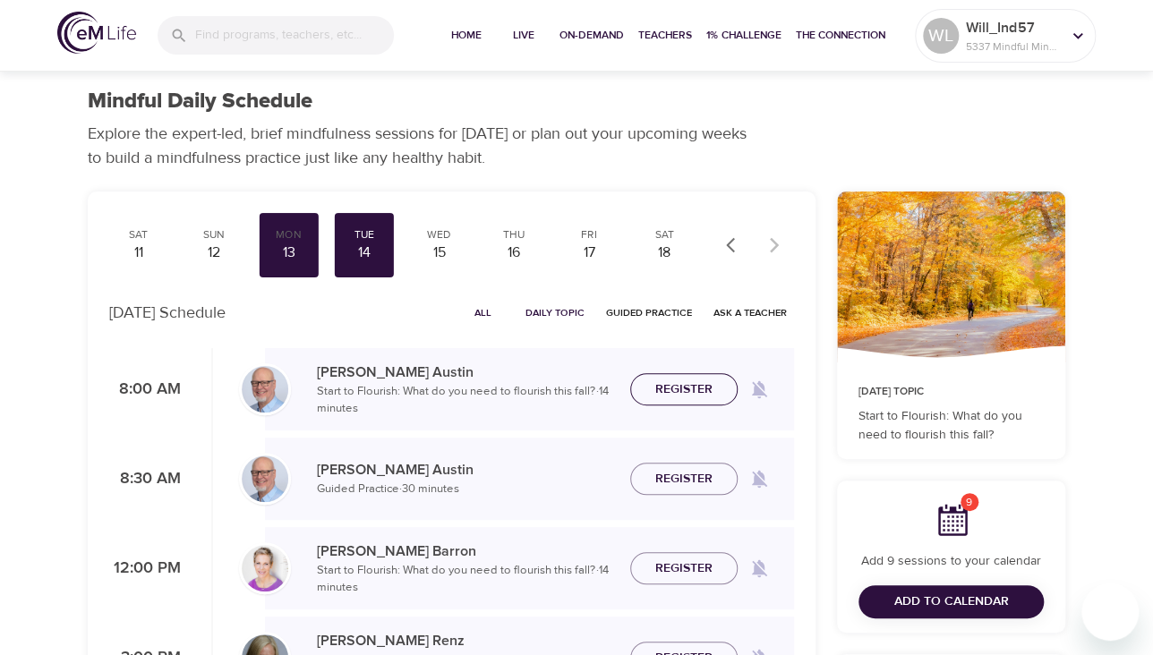
click at [680, 392] on span "Register" at bounding box center [683, 390] width 57 height 22
click at [963, 597] on span "Add to Calendar" at bounding box center [951, 602] width 115 height 22
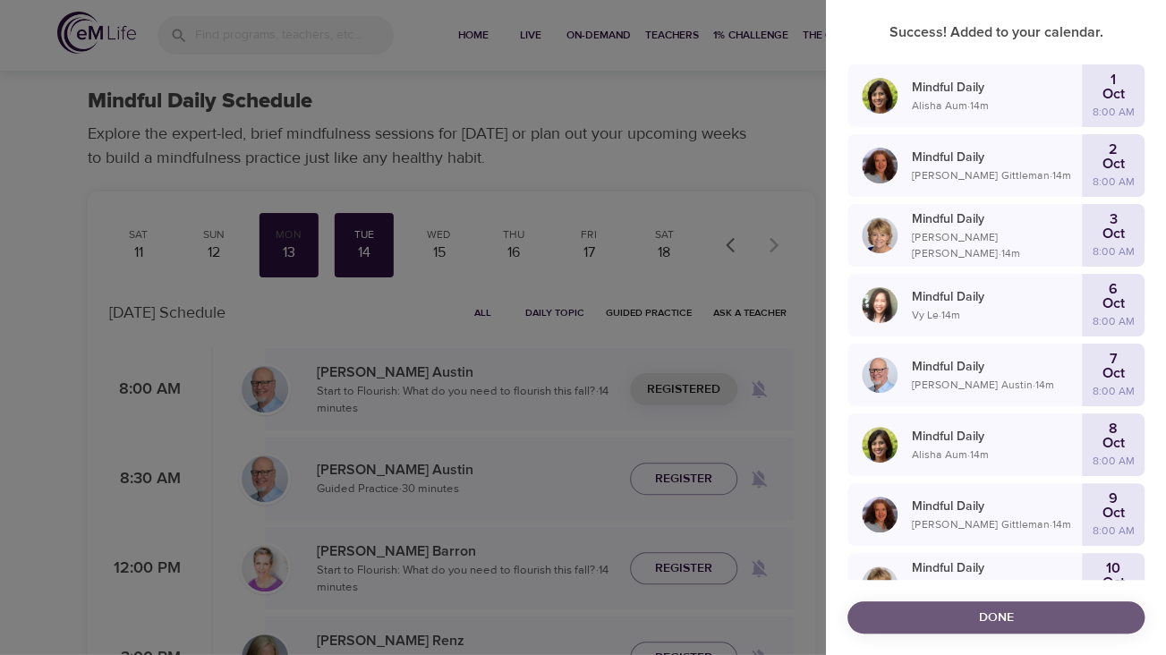
drag, startPoint x: 1075, startPoint y: 611, endPoint x: 1031, endPoint y: 581, distance: 53.4
click at [1075, 611] on span "Done" at bounding box center [996, 618] width 269 height 22
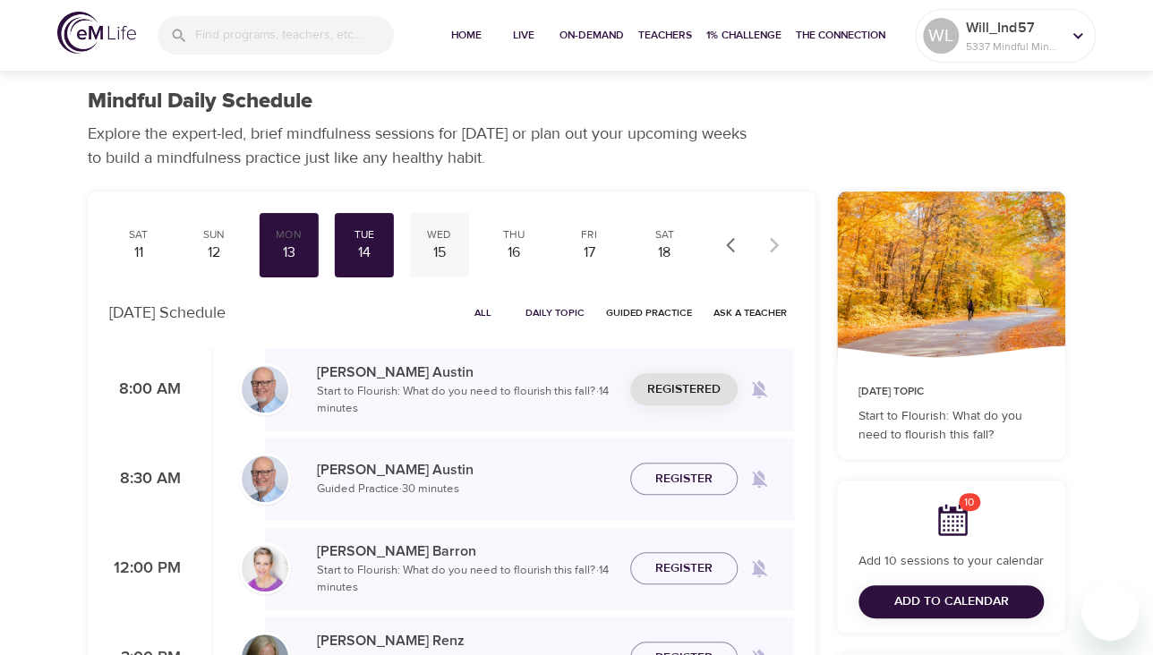
click at [436, 252] on div "15" at bounding box center [439, 253] width 45 height 21
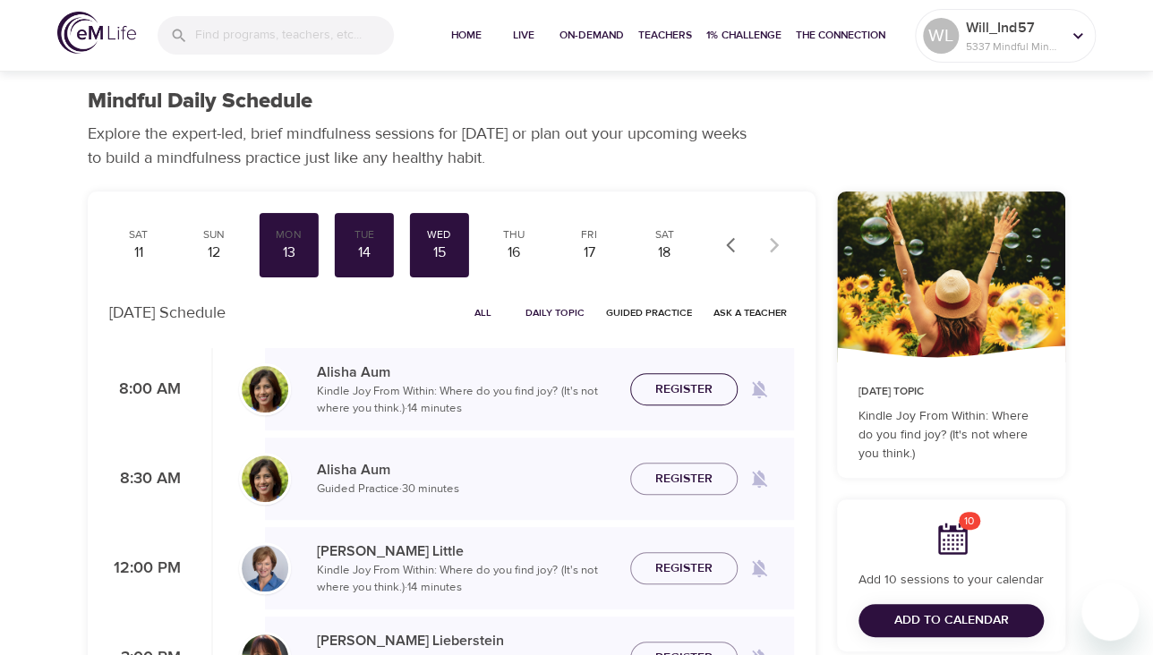
click at [685, 392] on span "Register" at bounding box center [683, 390] width 57 height 22
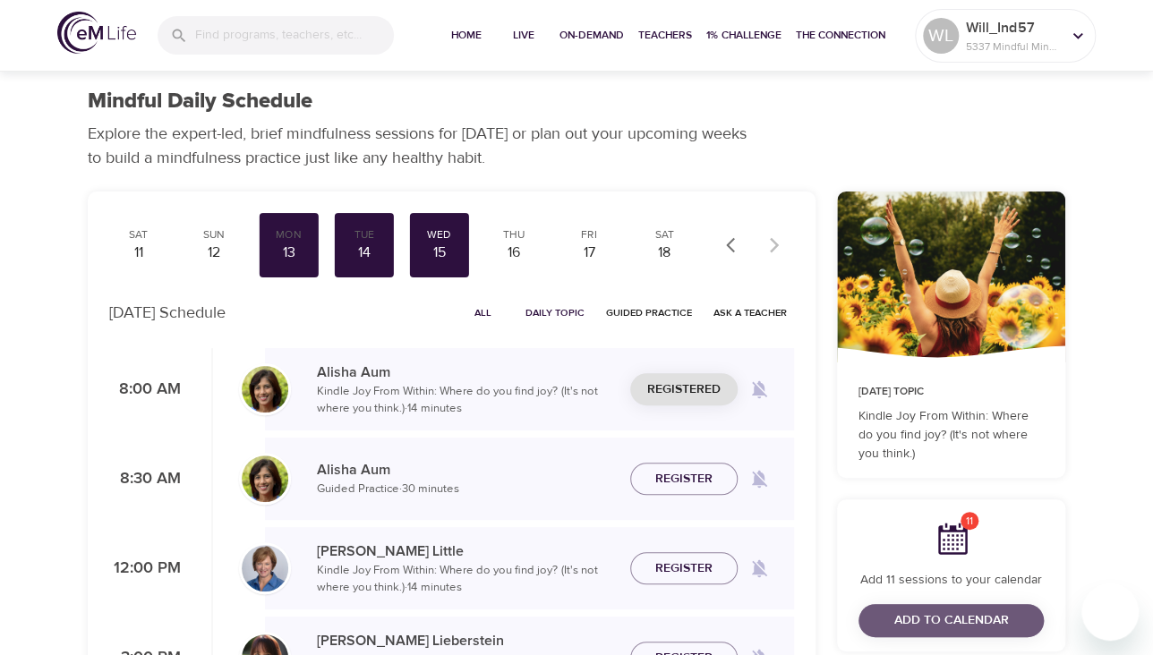
click at [957, 612] on span "Add to Calendar" at bounding box center [951, 621] width 115 height 22
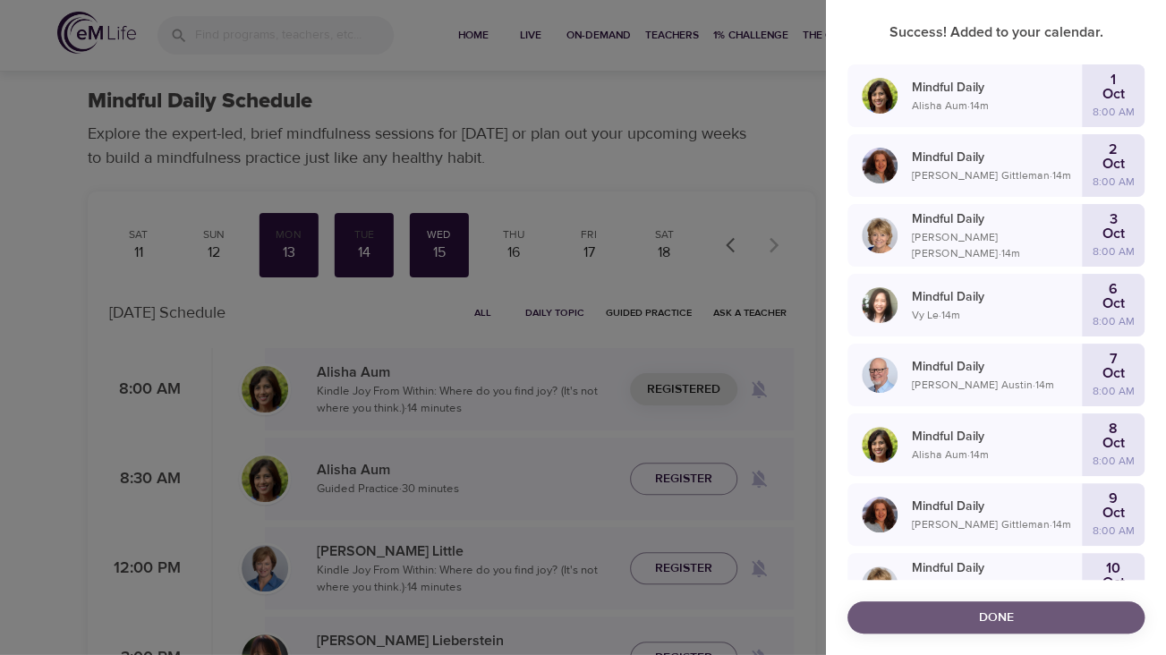
click at [1039, 611] on span "Done" at bounding box center [996, 618] width 269 height 22
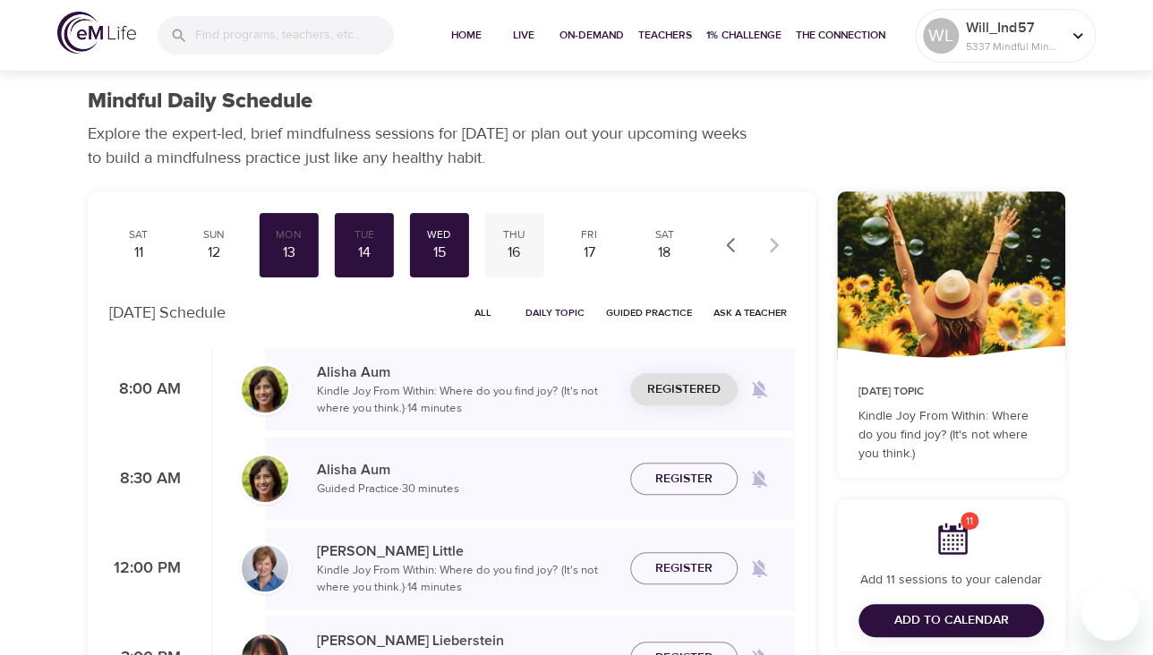
click at [521, 250] on div "16" at bounding box center [513, 253] width 45 height 21
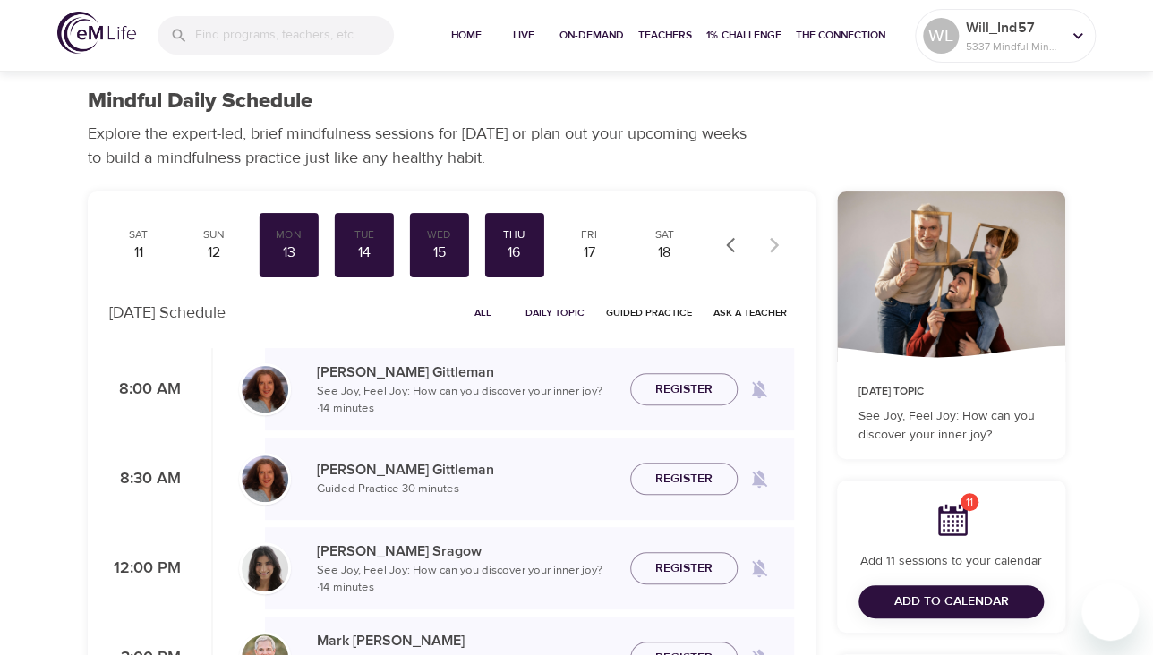
click at [957, 596] on span "Add to Calendar" at bounding box center [951, 602] width 115 height 22
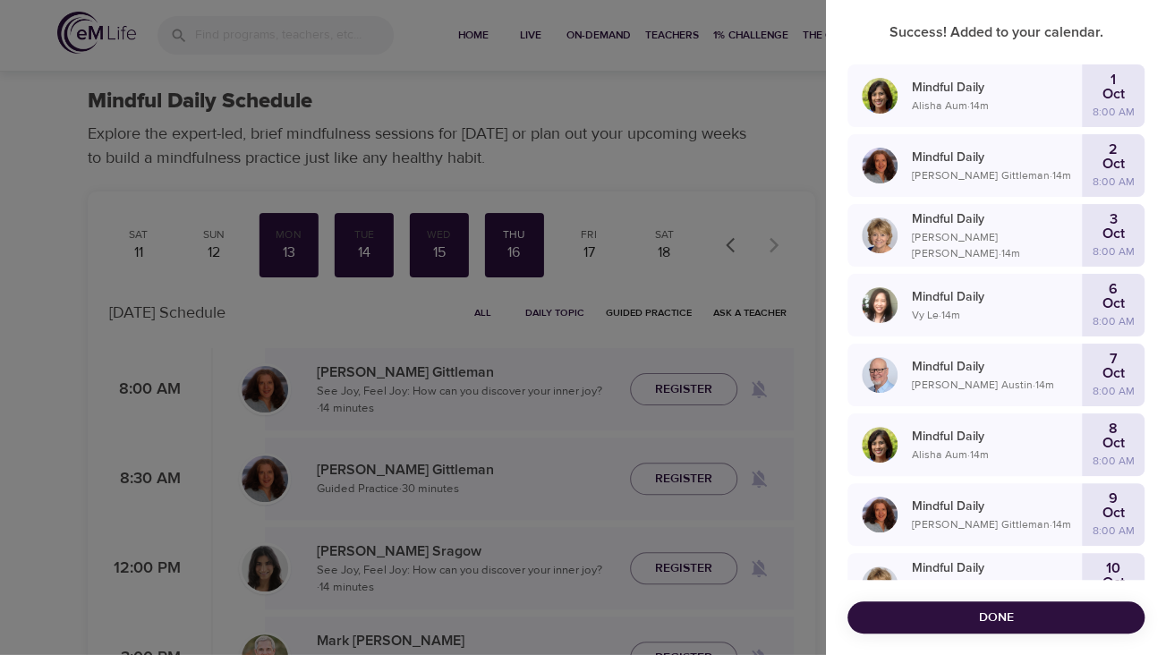
drag, startPoint x: 1036, startPoint y: 619, endPoint x: 916, endPoint y: 523, distance: 154.0
click at [1036, 619] on span "Done" at bounding box center [996, 618] width 269 height 22
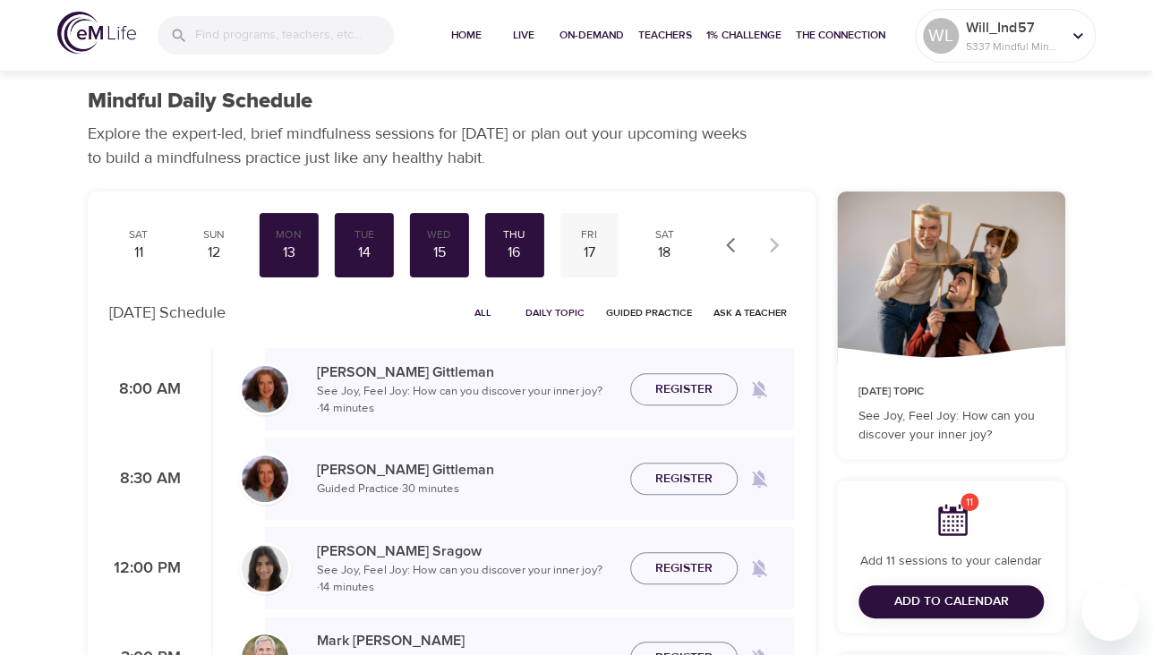
click at [584, 243] on div "17" at bounding box center [589, 253] width 45 height 21
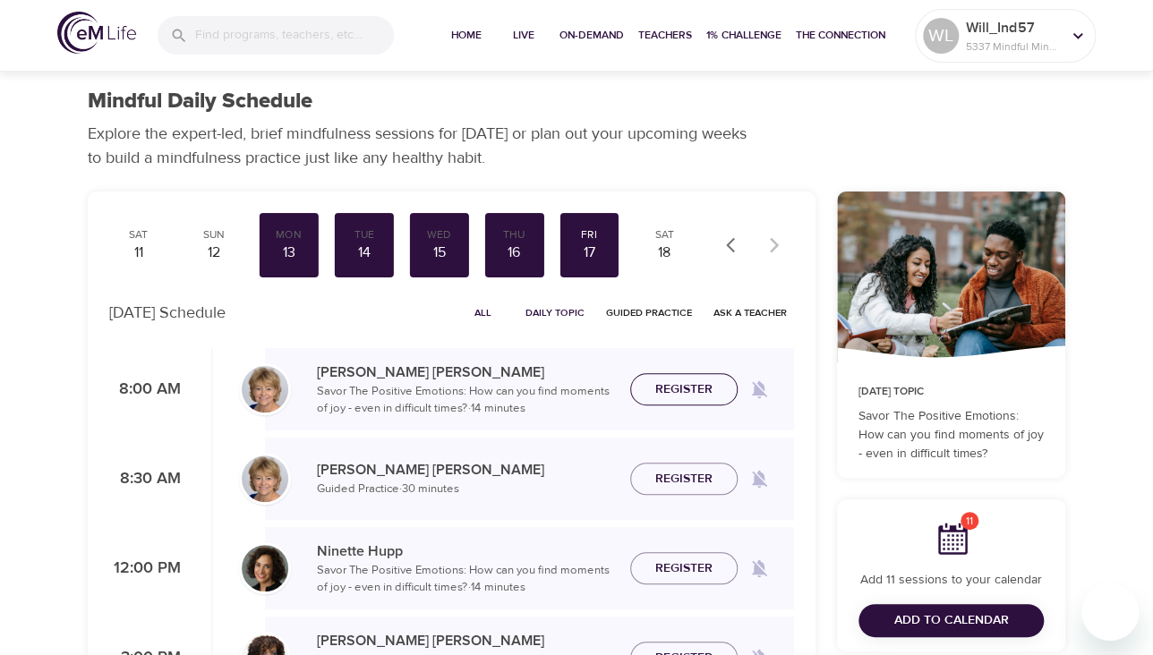
click at [694, 387] on span "Register" at bounding box center [683, 390] width 57 height 22
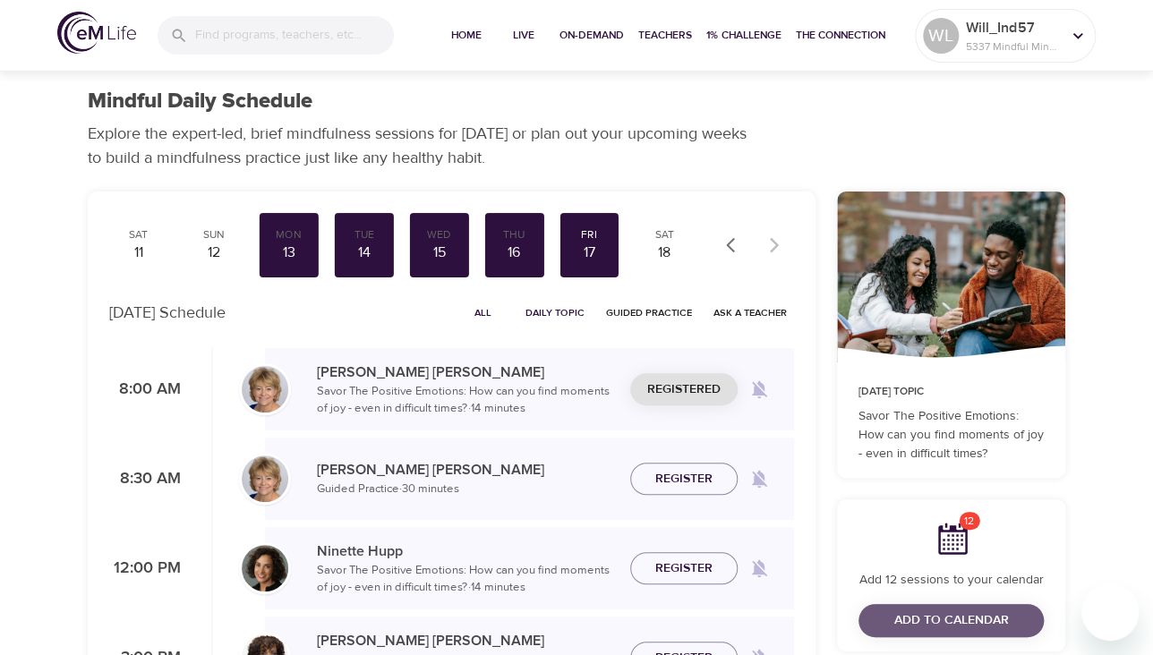
click at [962, 626] on span "Add to Calendar" at bounding box center [951, 621] width 115 height 22
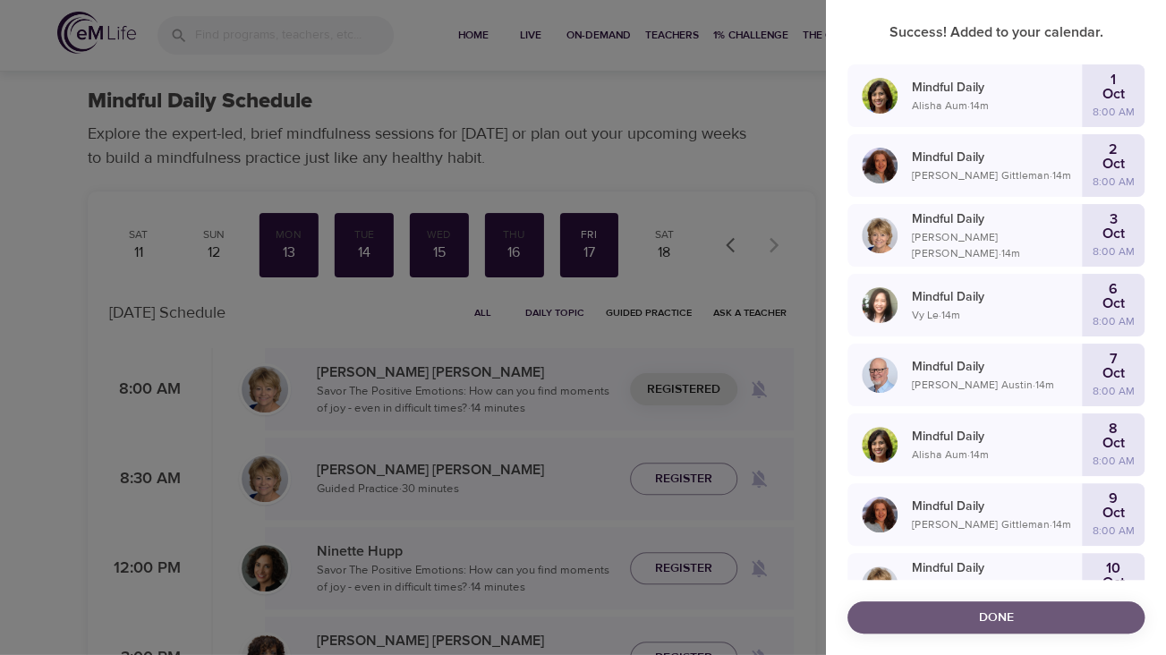
click at [1048, 608] on span "Done" at bounding box center [996, 618] width 269 height 22
